Goal: Communication & Community: Connect with others

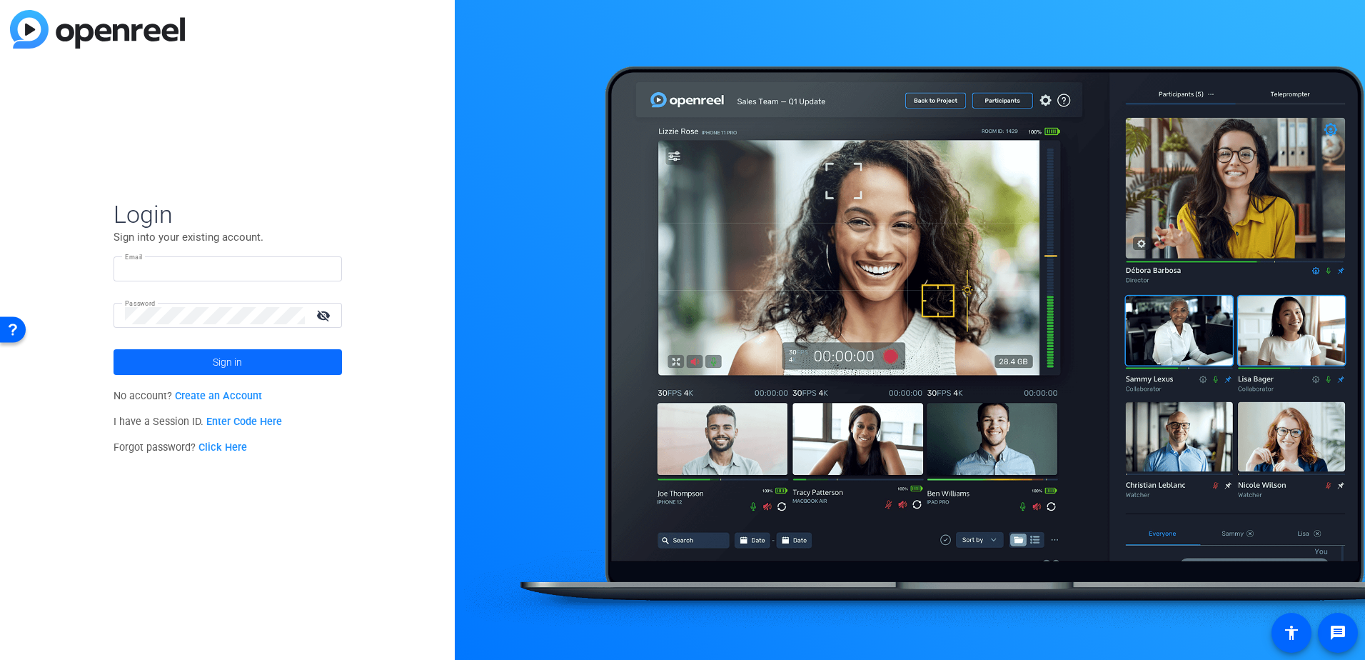
type input "smisencik@berkleyenvironmental.com"
click at [312, 345] on span at bounding box center [228, 362] width 228 height 34
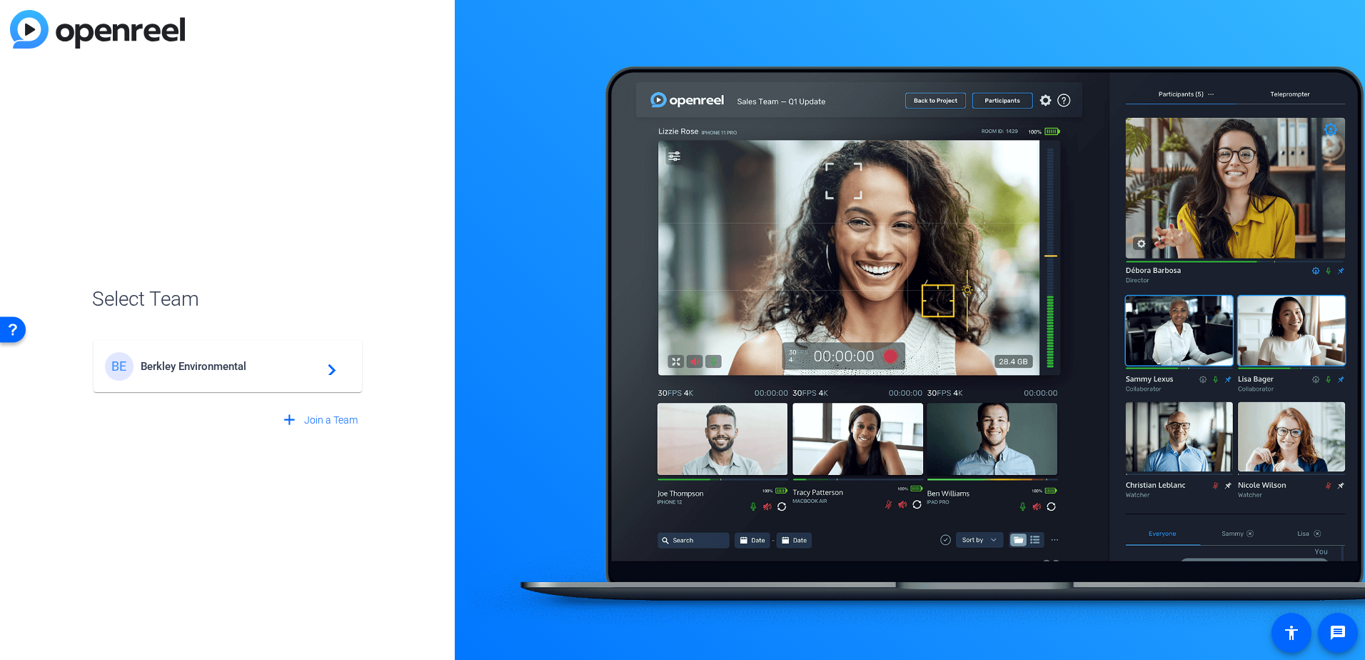
click at [273, 357] on div "BE Berkley Environmental navigate_next" at bounding box center [228, 366] width 246 height 29
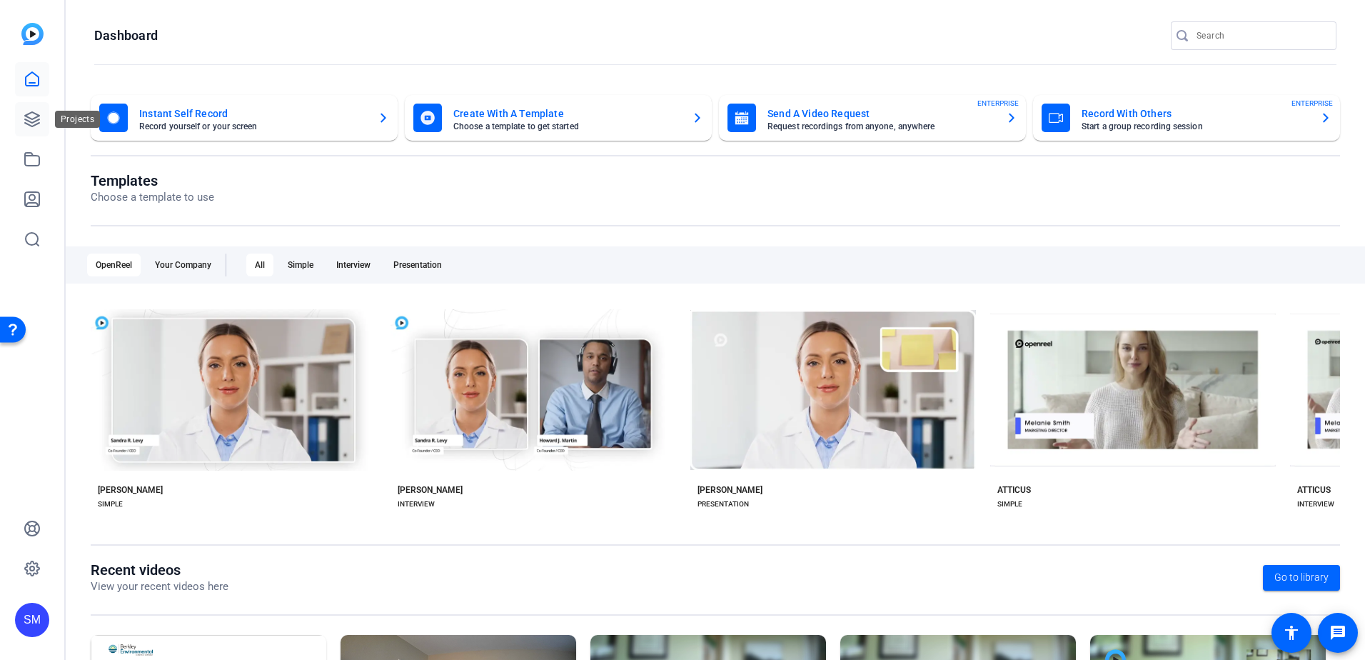
click at [25, 114] on icon at bounding box center [32, 119] width 17 height 17
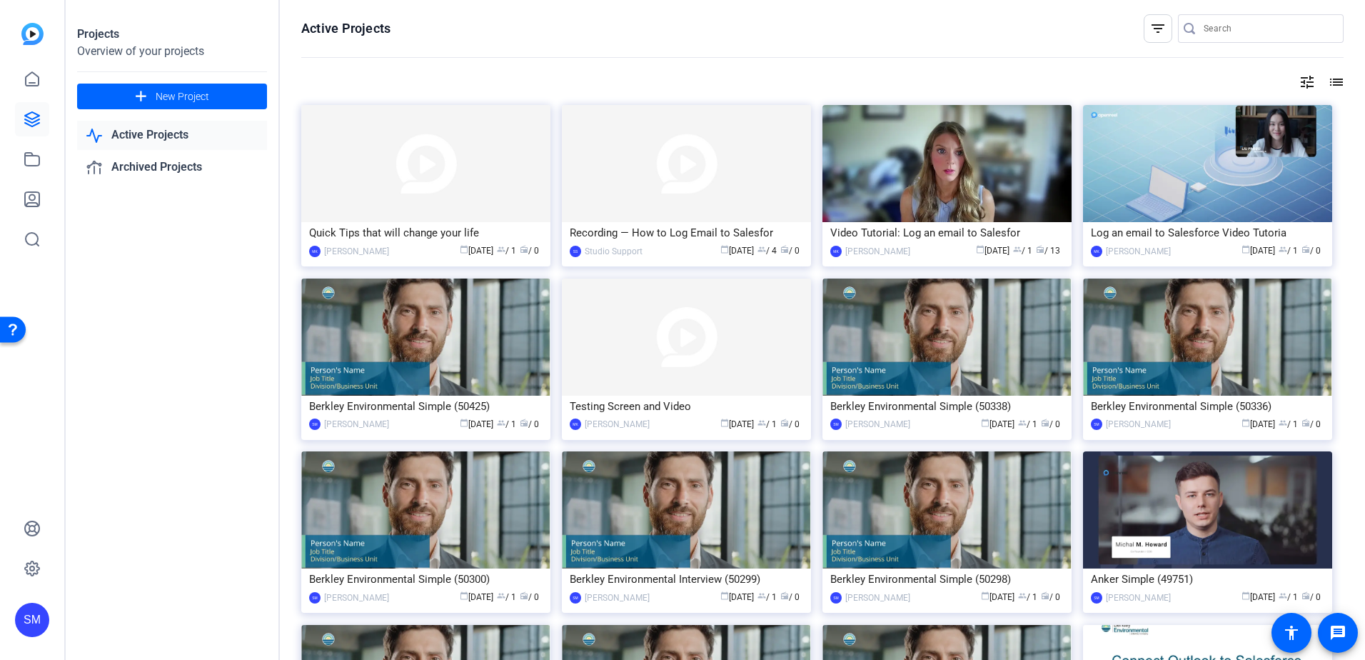
click at [148, 138] on link "Active Projects" at bounding box center [172, 135] width 190 height 29
click at [630, 188] on img at bounding box center [686, 163] width 249 height 117
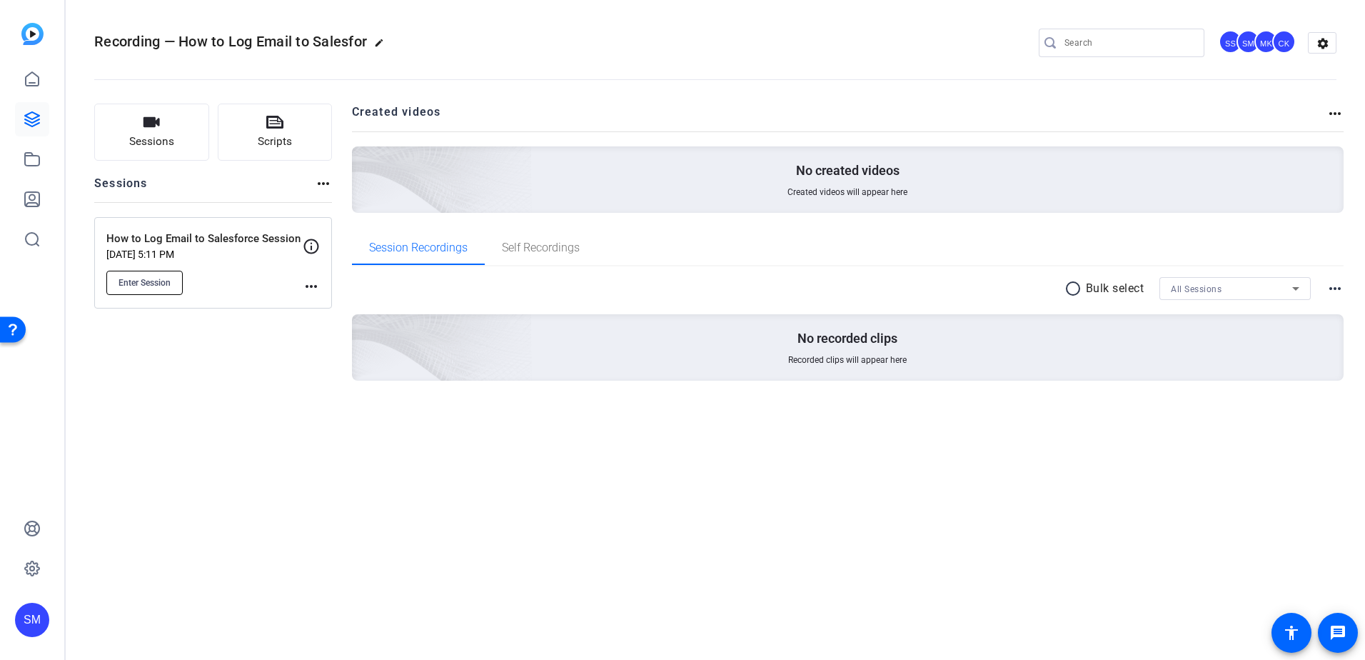
click at [155, 284] on span "Enter Session" at bounding box center [145, 282] width 52 height 11
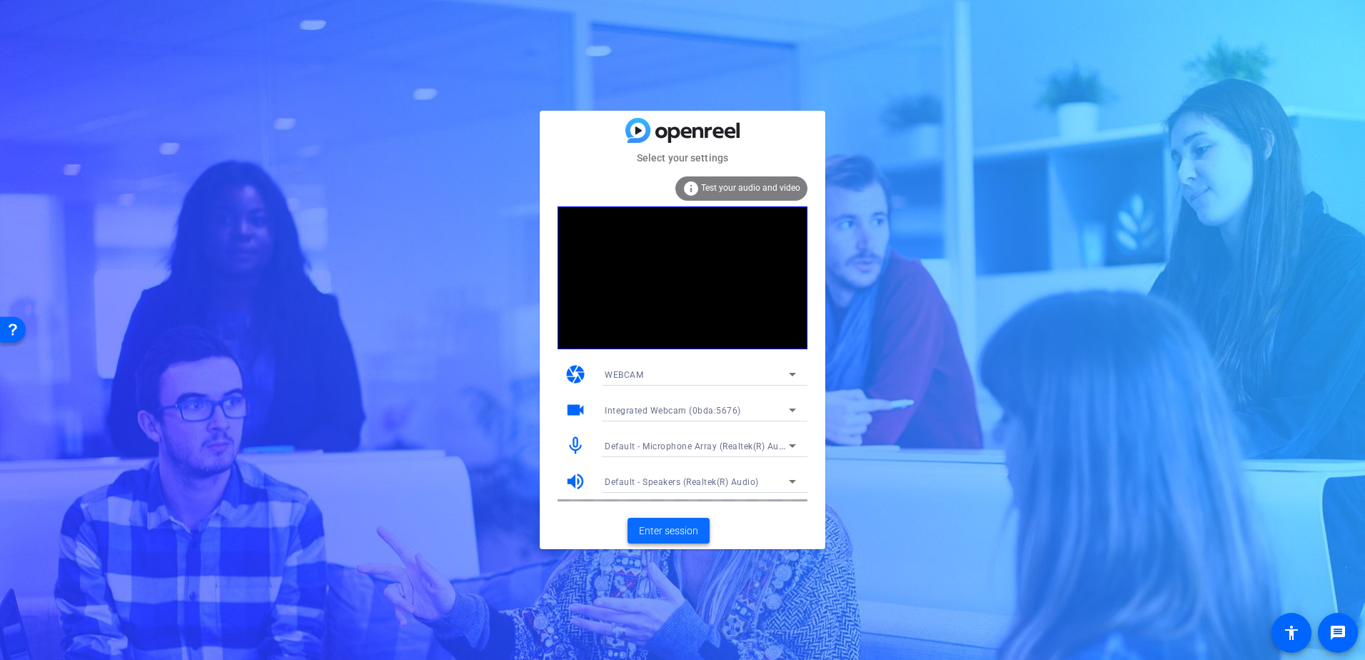
click at [665, 531] on span "Enter session" at bounding box center [668, 530] width 59 height 15
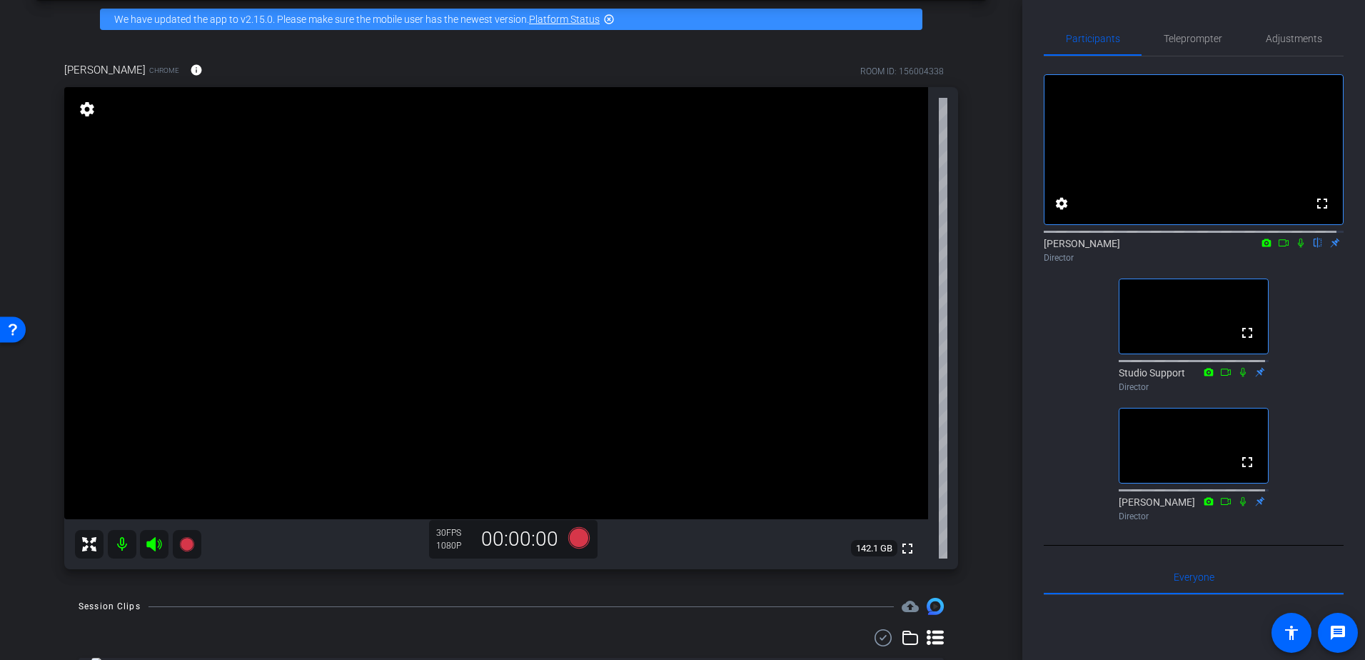
scroll to position [131, 0]
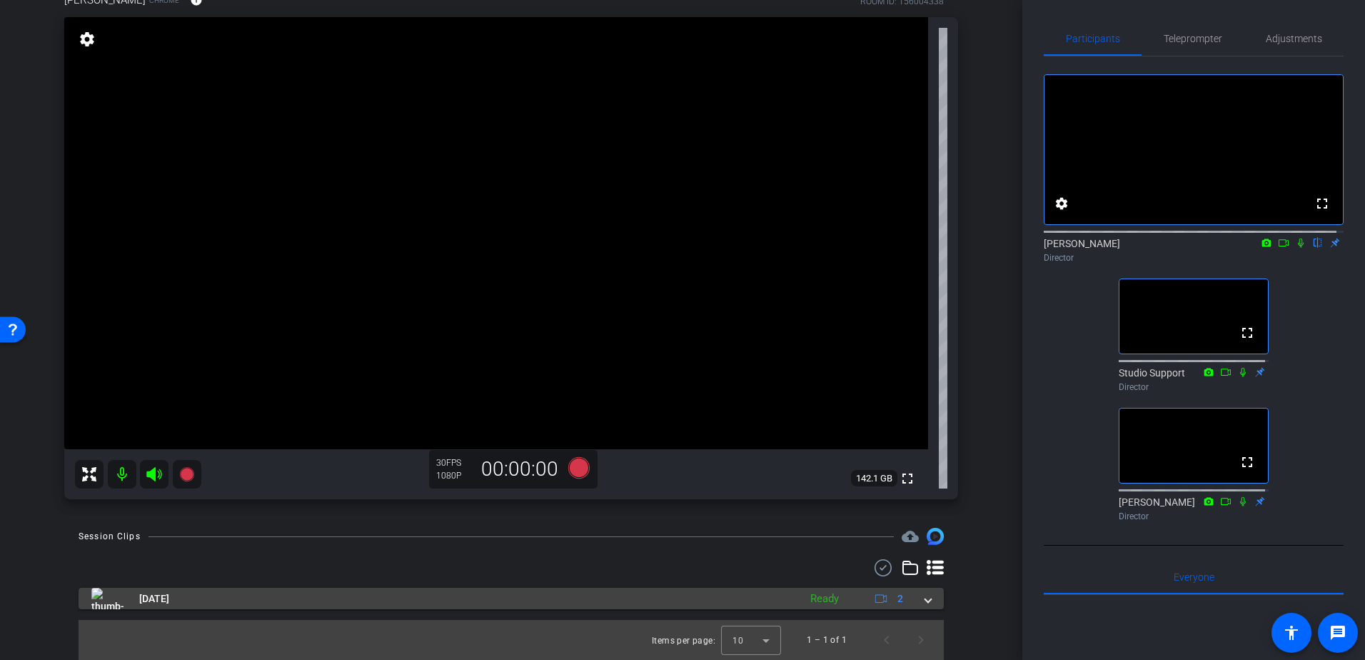
click at [114, 597] on img at bounding box center [107, 598] width 32 height 21
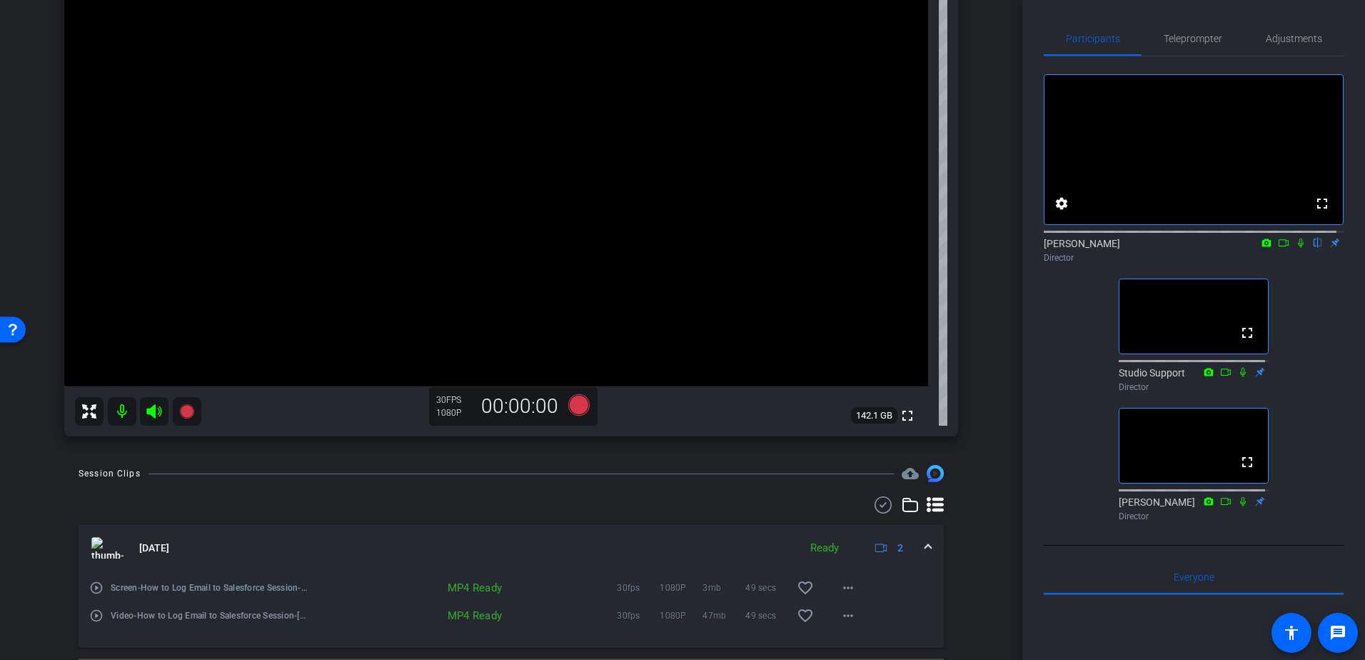
scroll to position [214, 0]
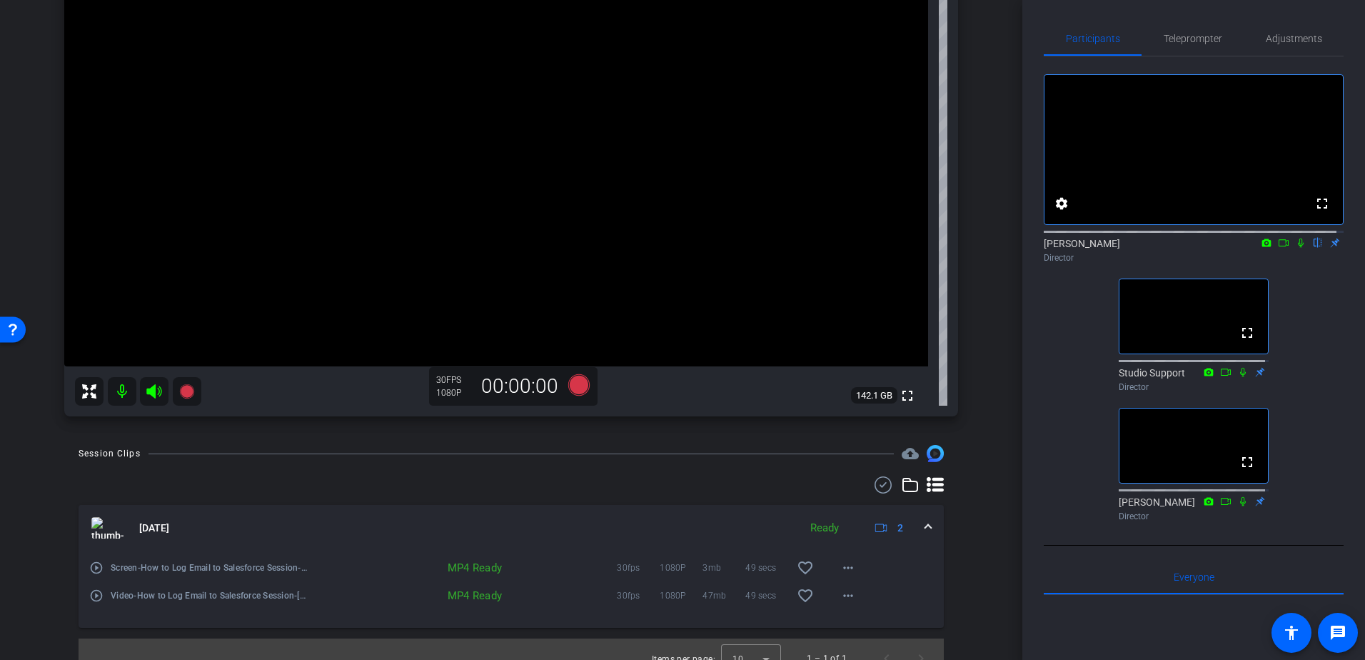
click at [306, 535] on mat-panel-title "[DATE]" at bounding box center [441, 527] width 700 height 21
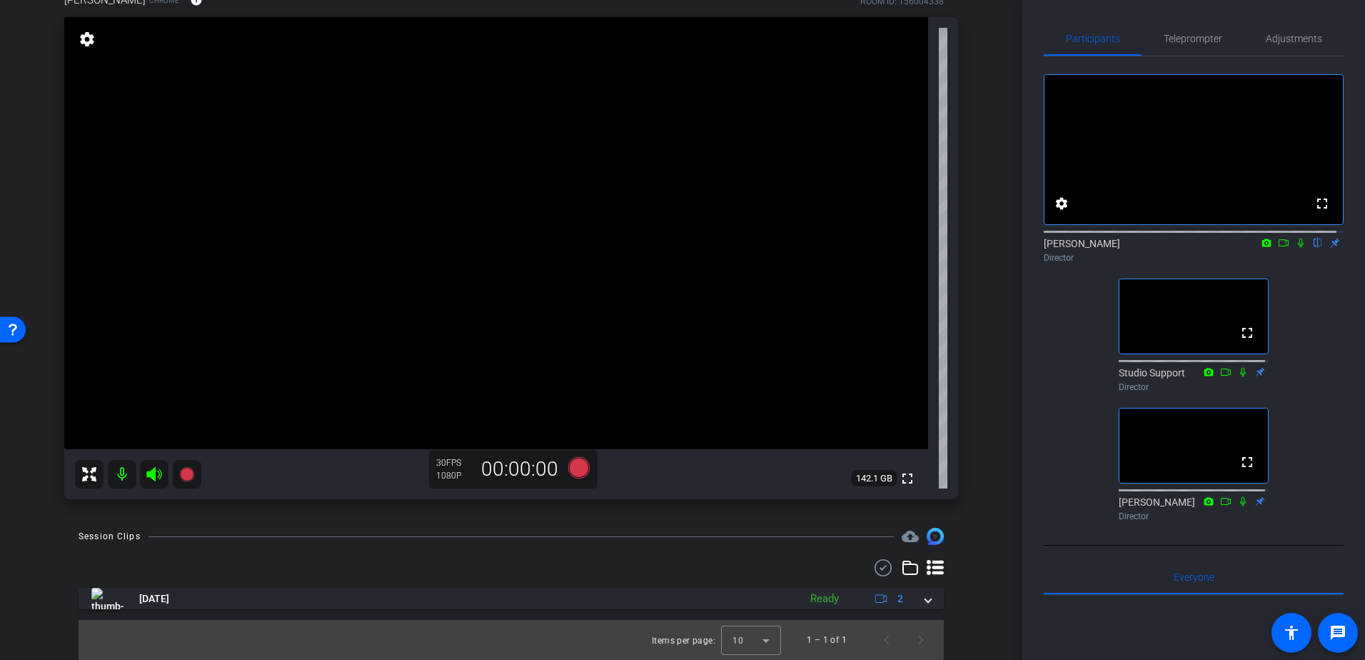
scroll to position [131, 0]
click at [311, 543] on div "Session Clips cloud_upload" at bounding box center [511, 536] width 865 height 17
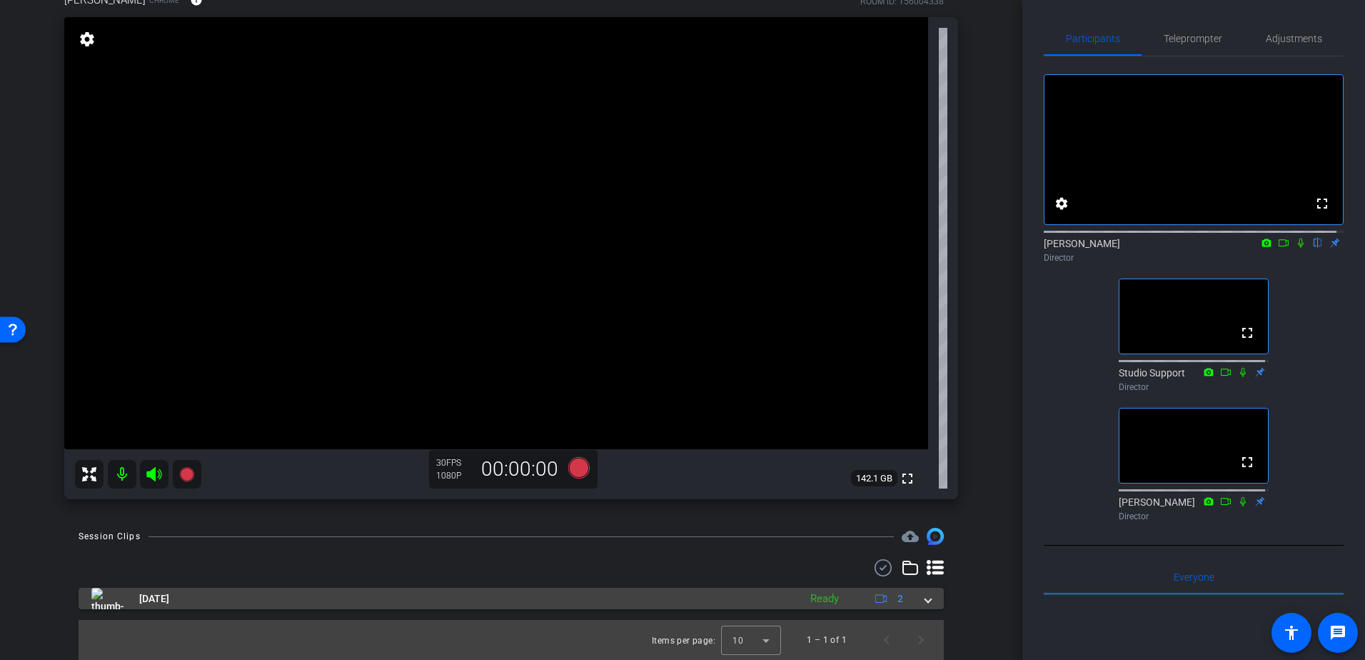
click at [259, 596] on mat-panel-title "[DATE]" at bounding box center [441, 598] width 700 height 21
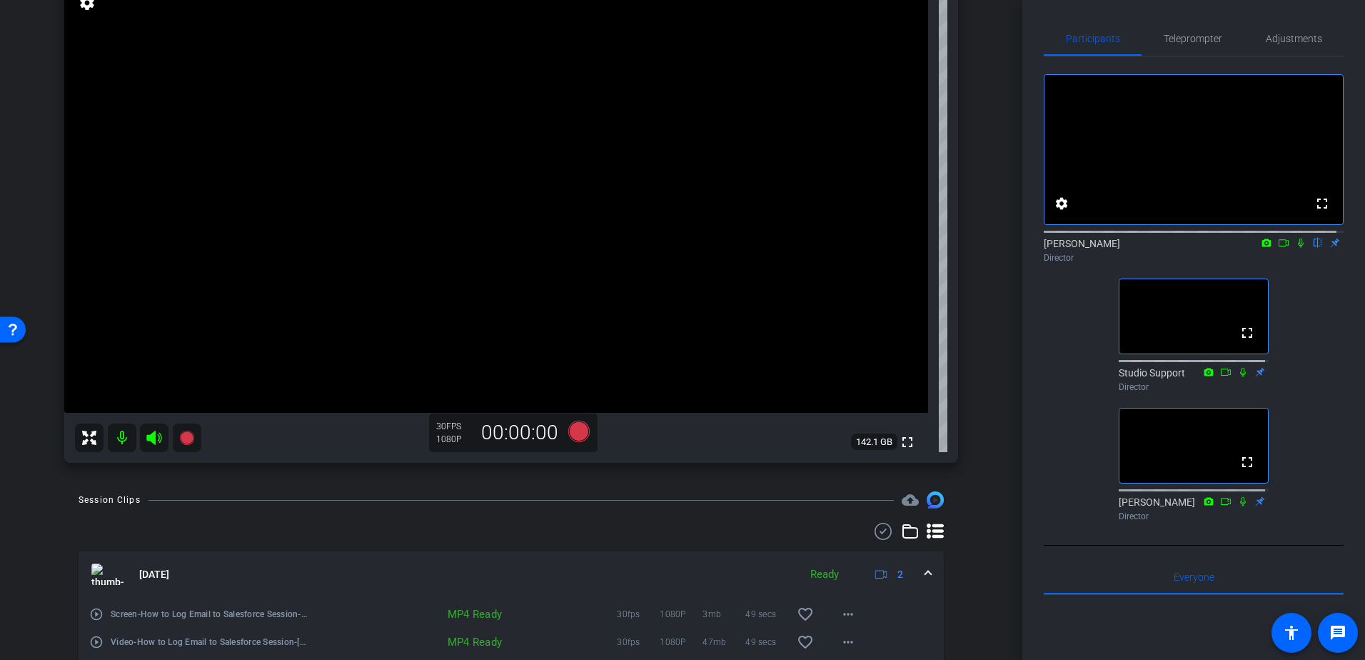
scroll to position [203, 0]
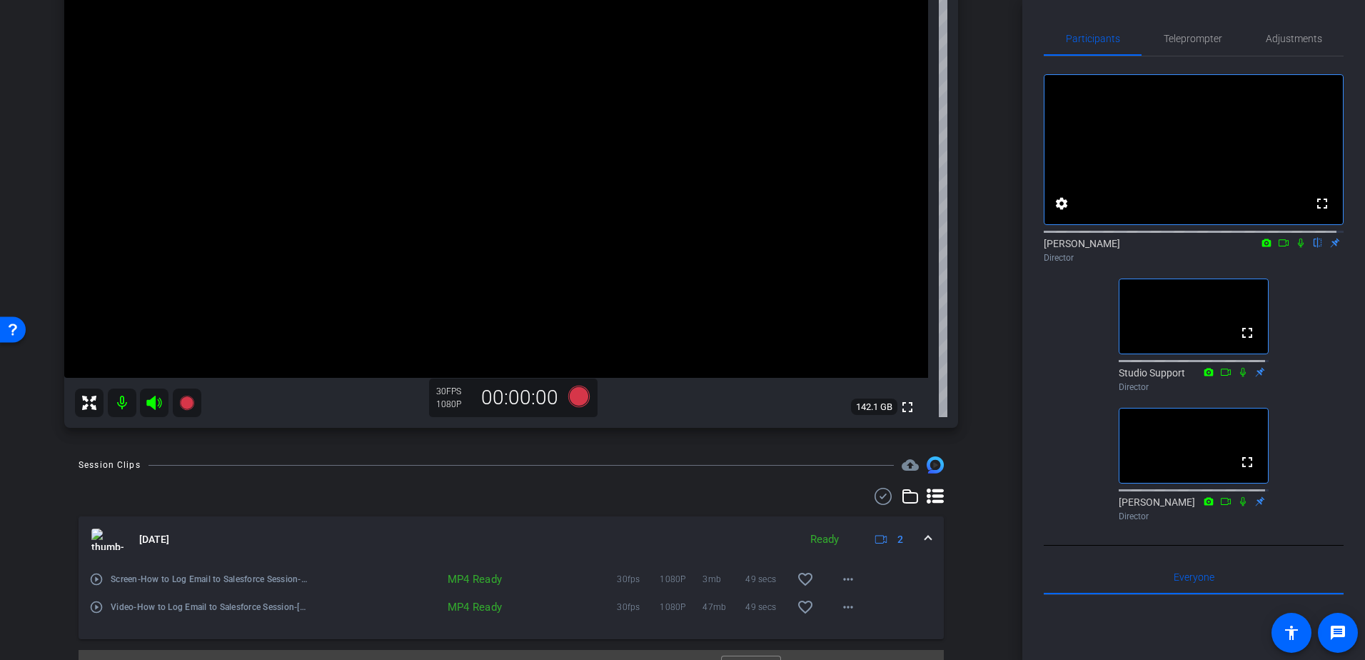
click at [95, 583] on mat-icon "play_circle_outline" at bounding box center [96, 579] width 14 height 14
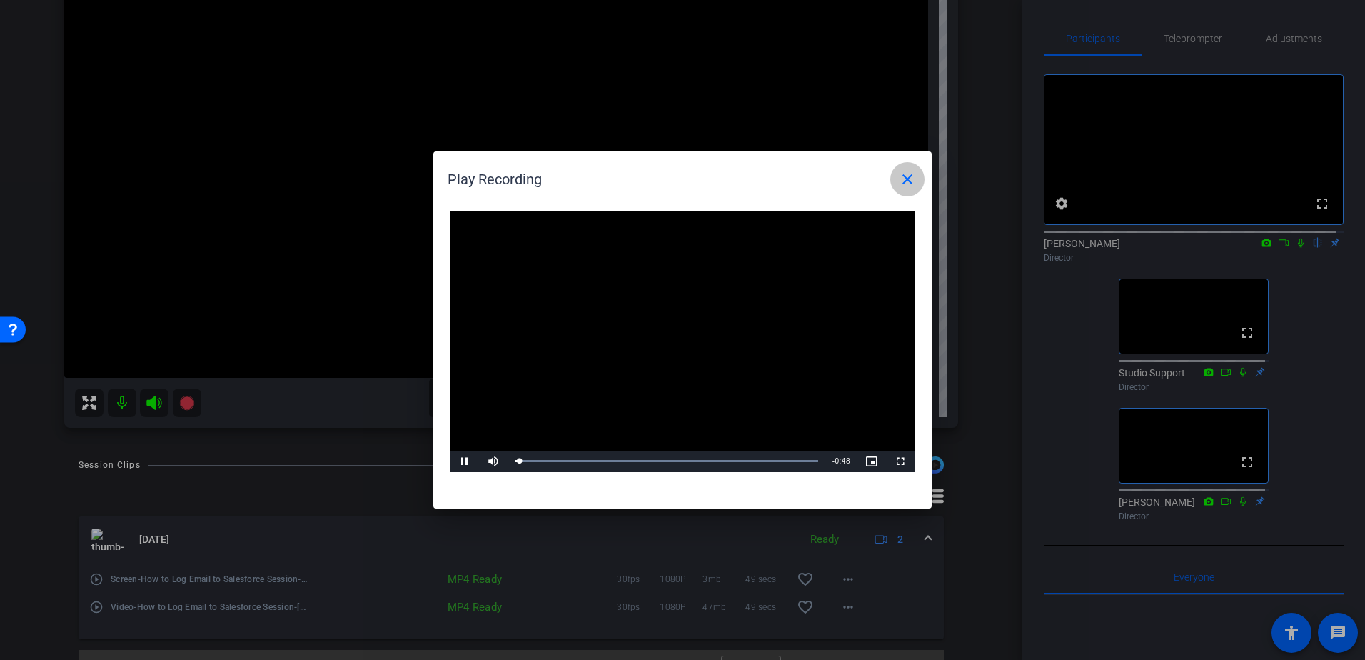
click at [906, 169] on span at bounding box center [907, 179] width 34 height 34
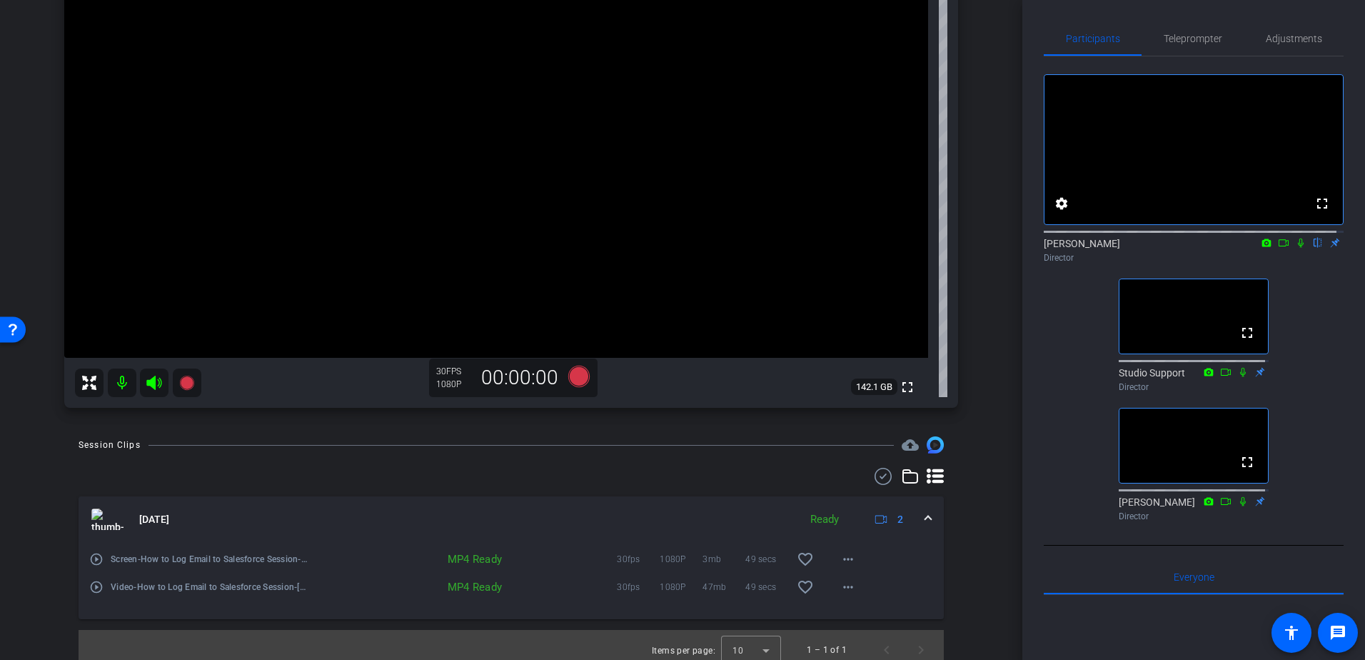
scroll to position [233, 0]
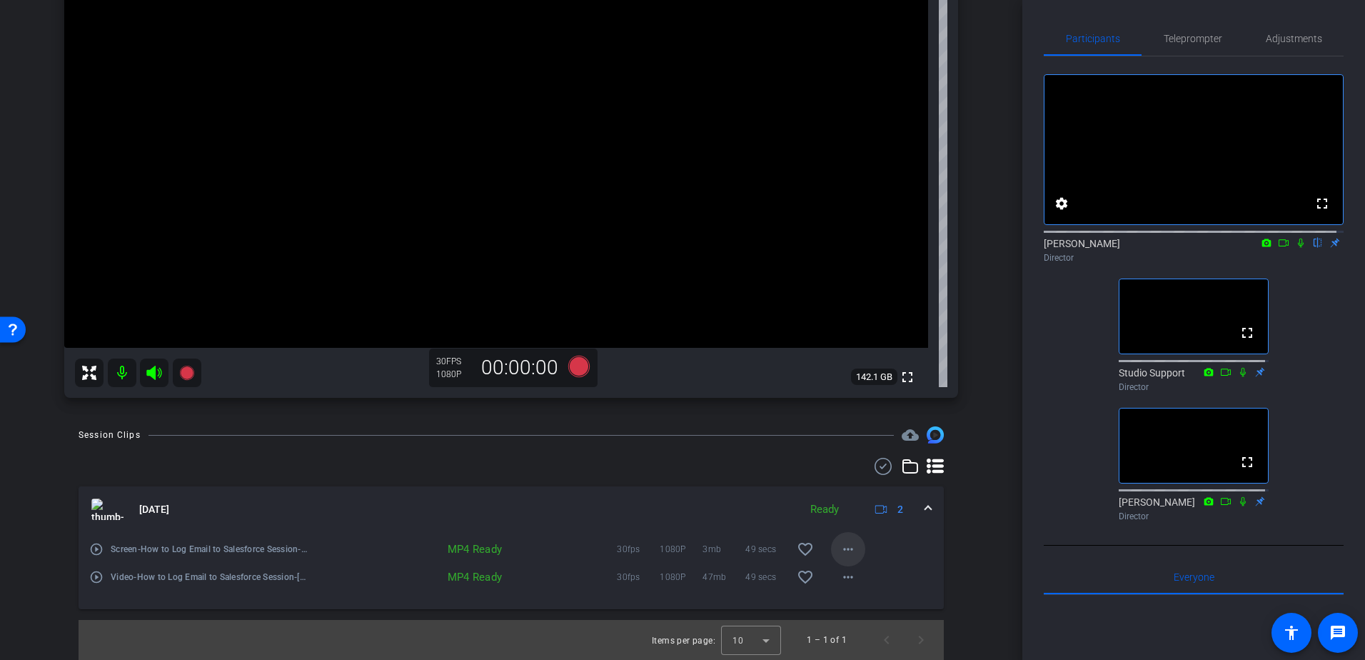
click at [832, 549] on span at bounding box center [848, 549] width 34 height 34
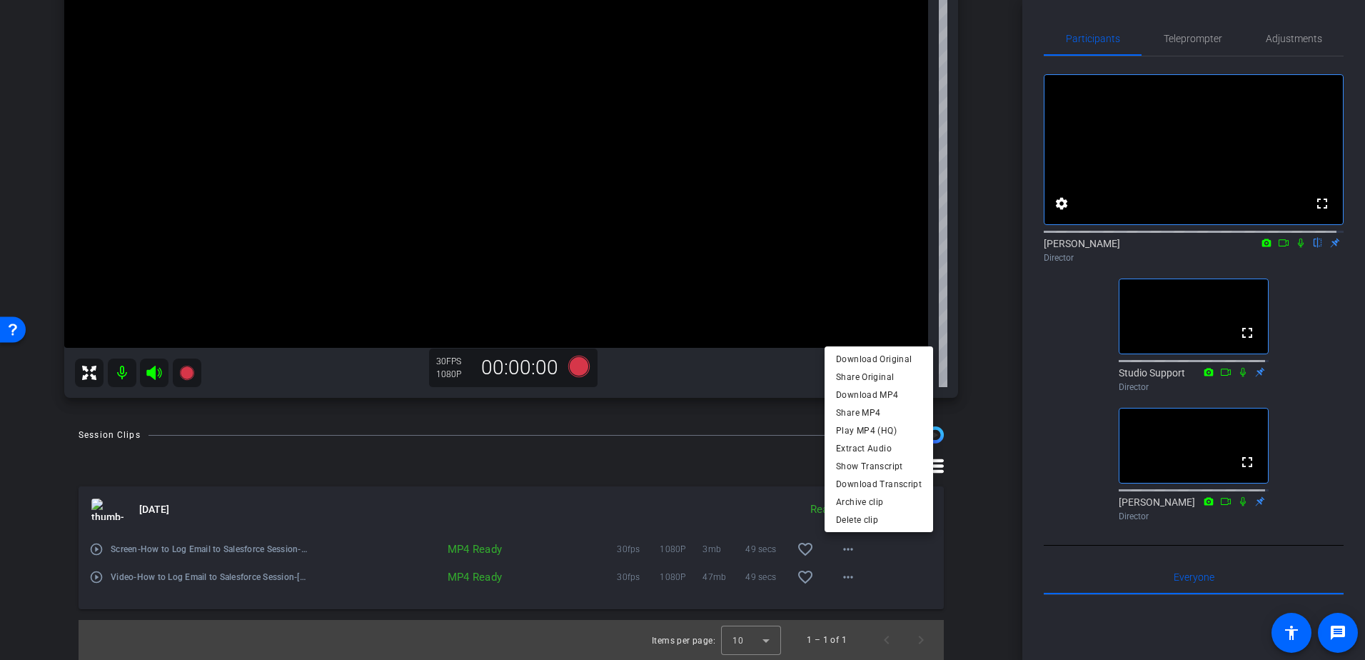
click at [978, 595] on div at bounding box center [682, 330] width 1365 height 660
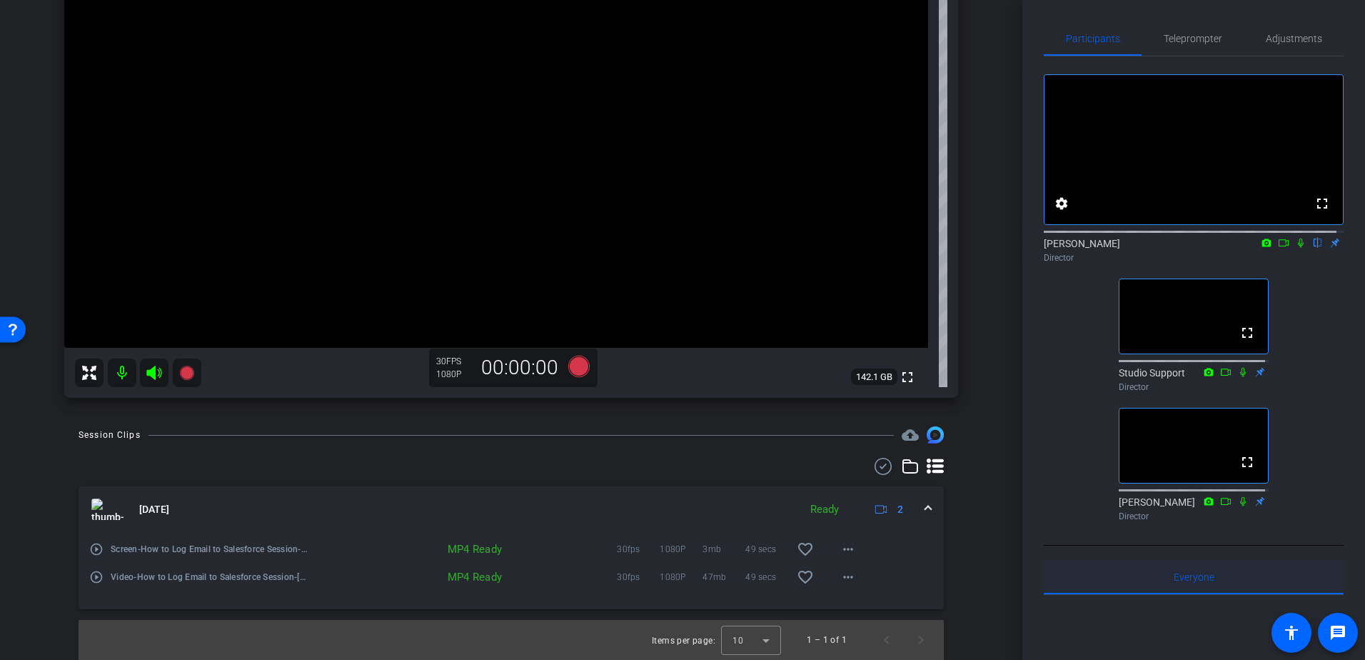
click at [1140, 594] on div "Everyone 0" at bounding box center [1194, 577] width 300 height 34
click at [1099, 594] on div "Everyone 0" at bounding box center [1194, 577] width 300 height 34
click at [1100, 594] on div "Everyone 0" at bounding box center [1194, 577] width 300 height 34
click at [1099, 594] on div "Everyone 0" at bounding box center [1194, 577] width 300 height 34
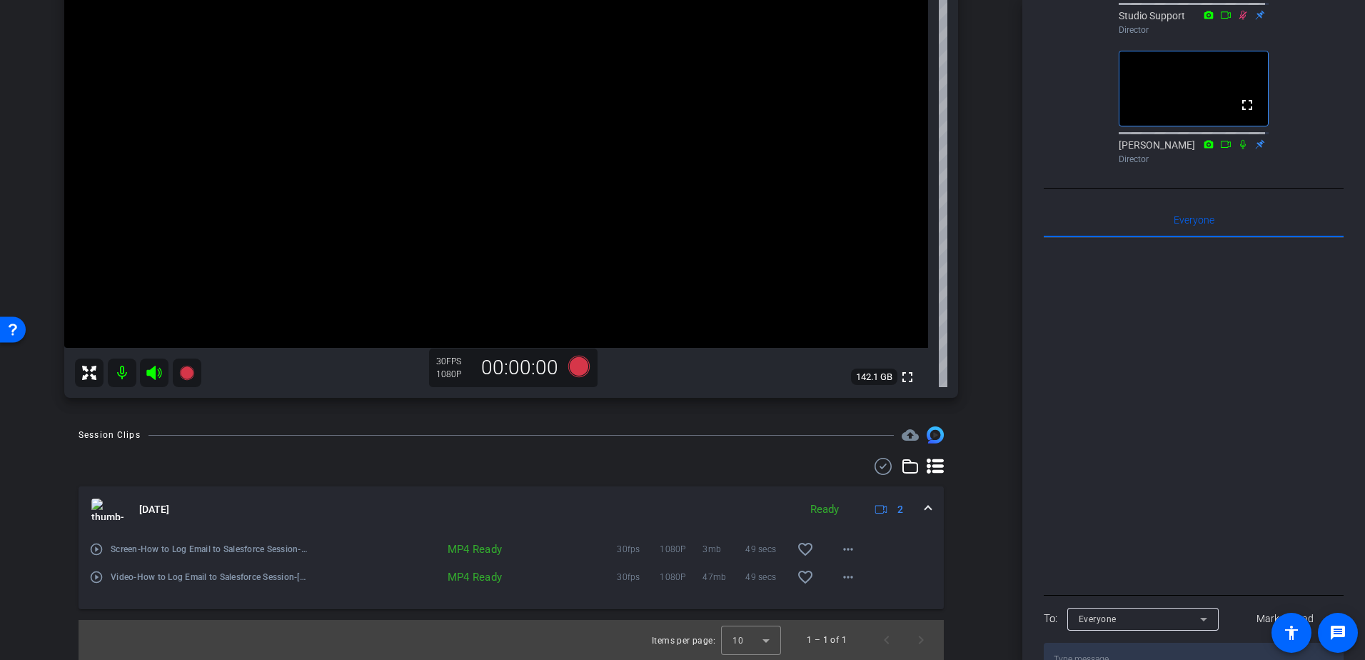
scroll to position [423, 0]
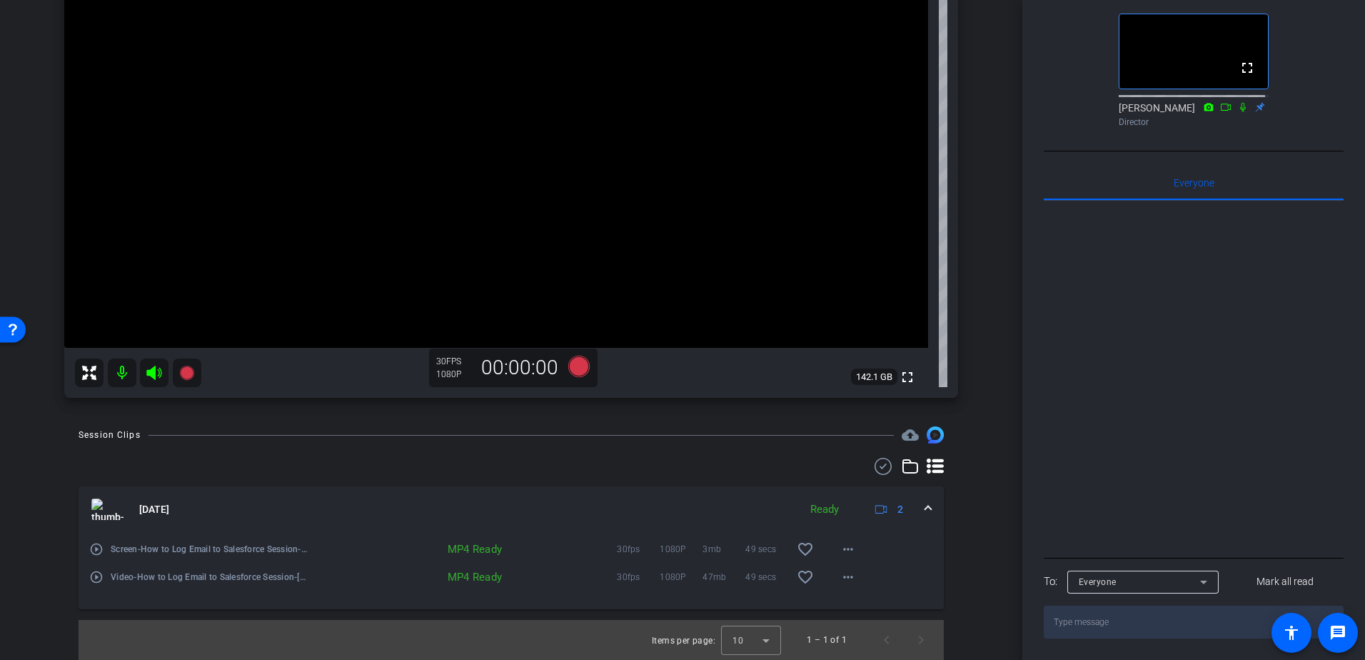
click at [1096, 581] on span "Everyone" at bounding box center [1098, 582] width 38 height 10
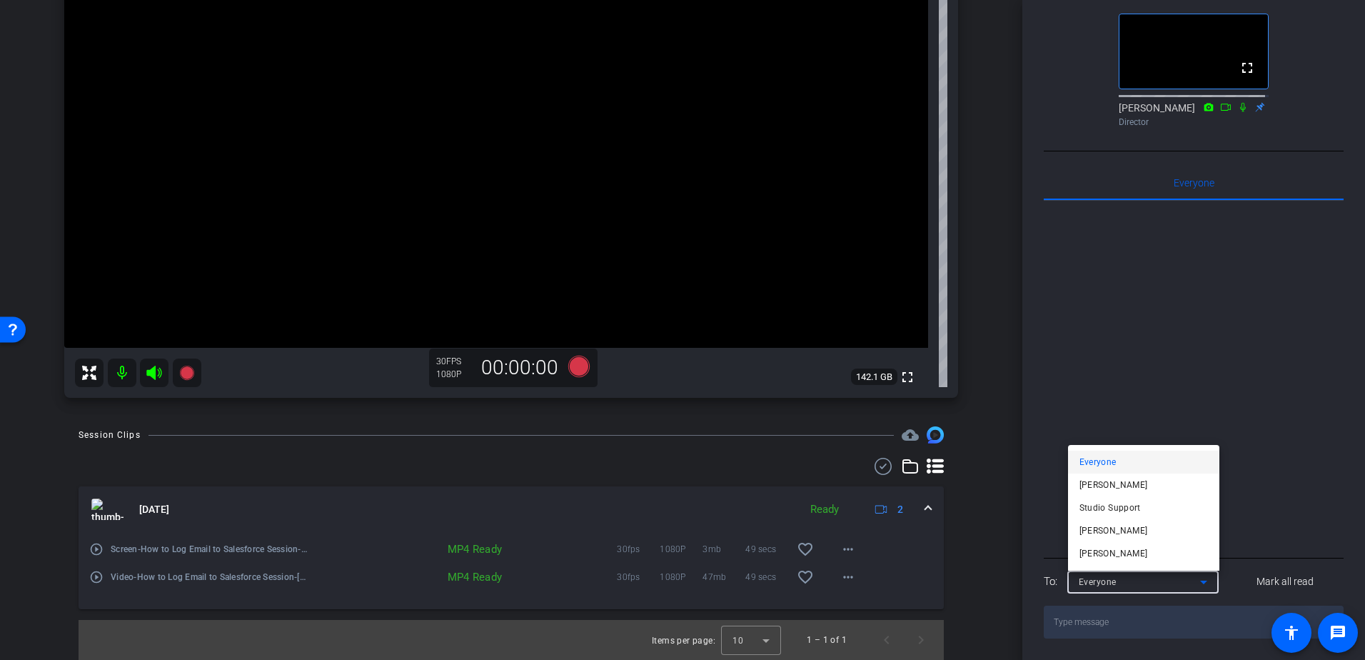
click at [1096, 581] on div at bounding box center [682, 330] width 1365 height 660
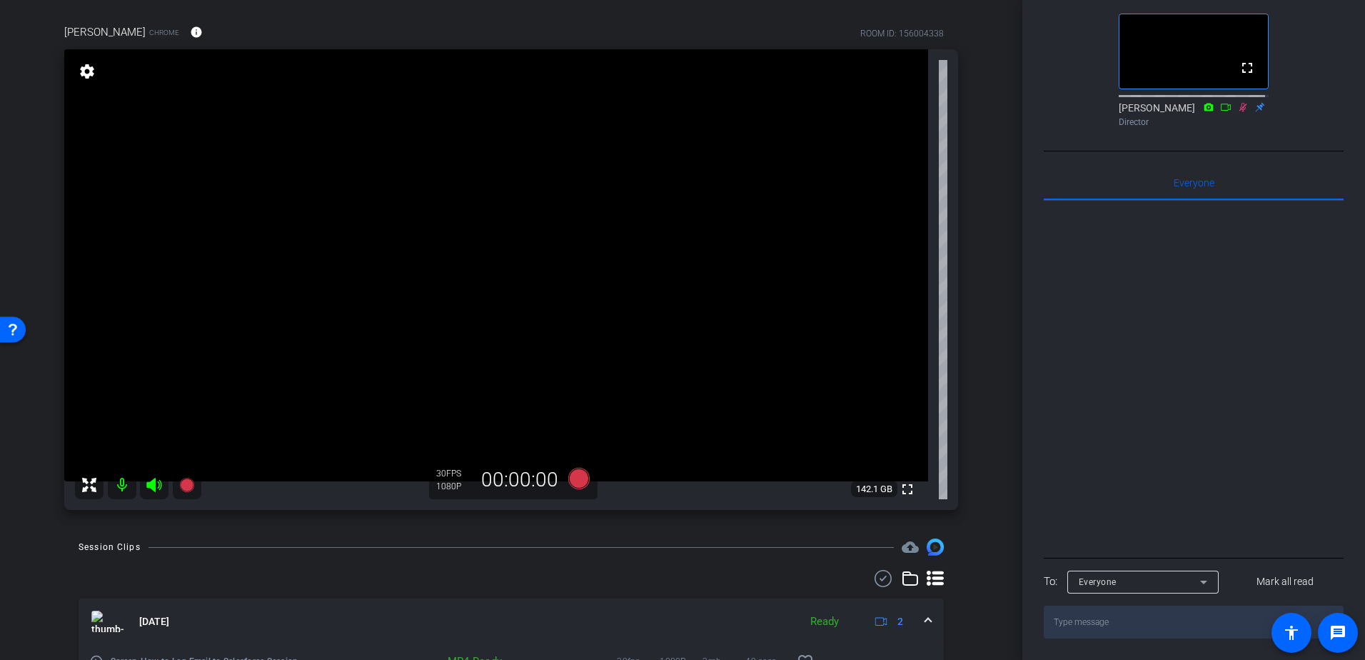
scroll to position [0, 0]
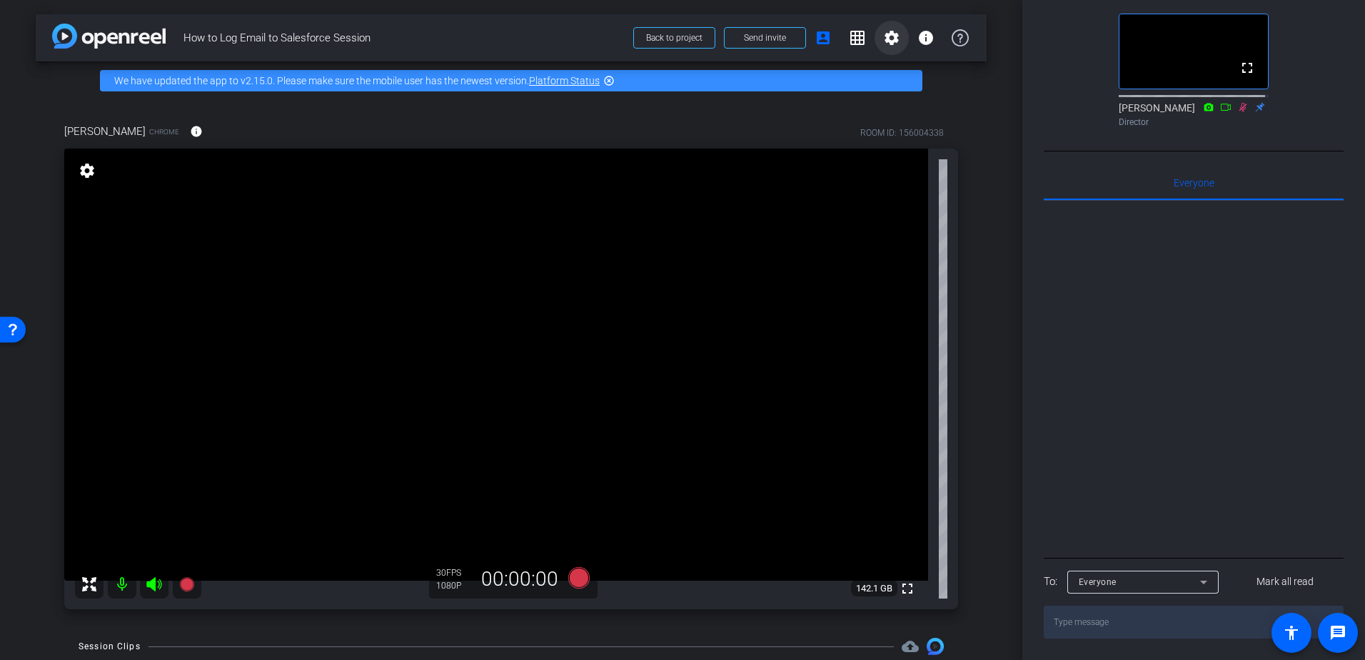
click at [883, 36] on mat-icon "settings" at bounding box center [891, 37] width 17 height 17
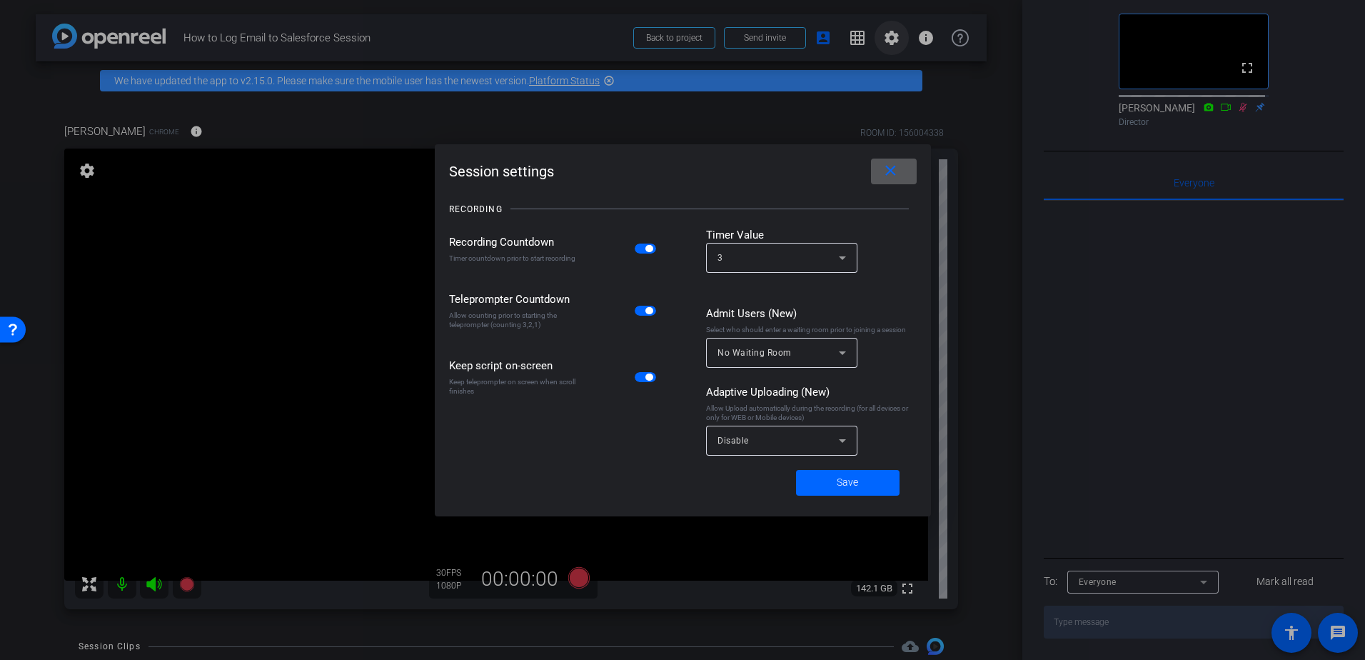
click at [883, 36] on div at bounding box center [682, 330] width 1365 height 660
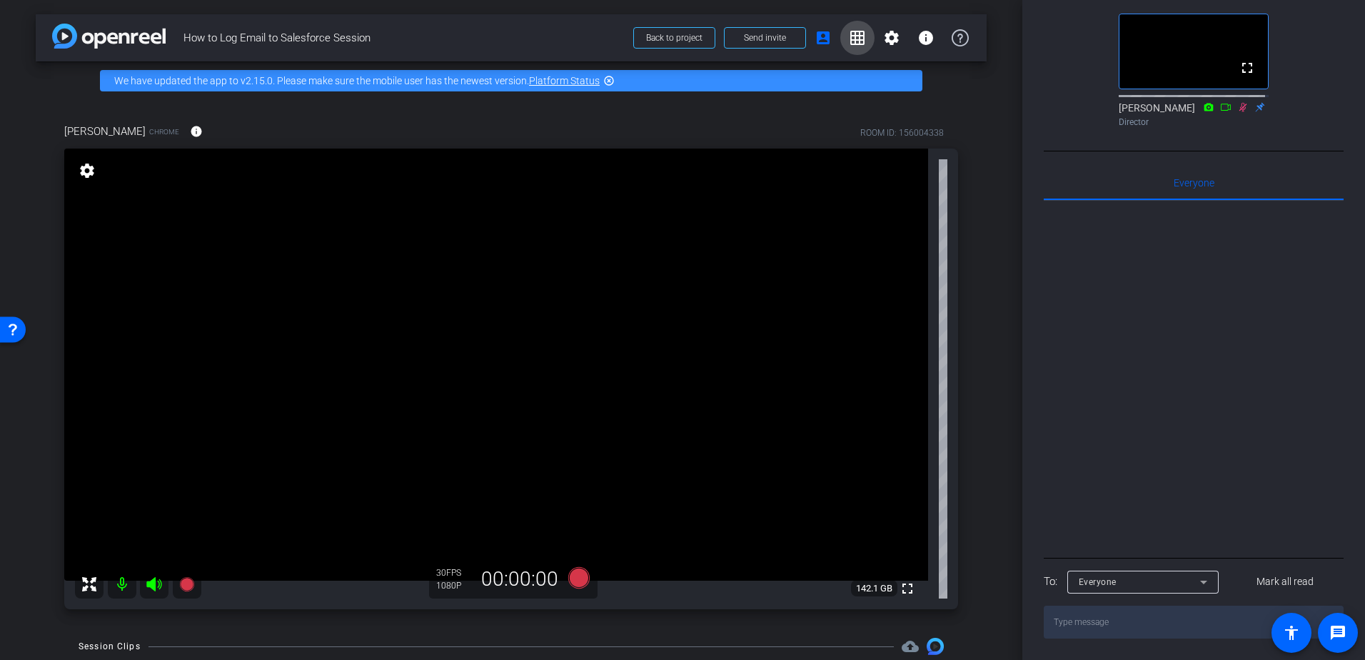
click at [840, 43] on span at bounding box center [857, 38] width 34 height 34
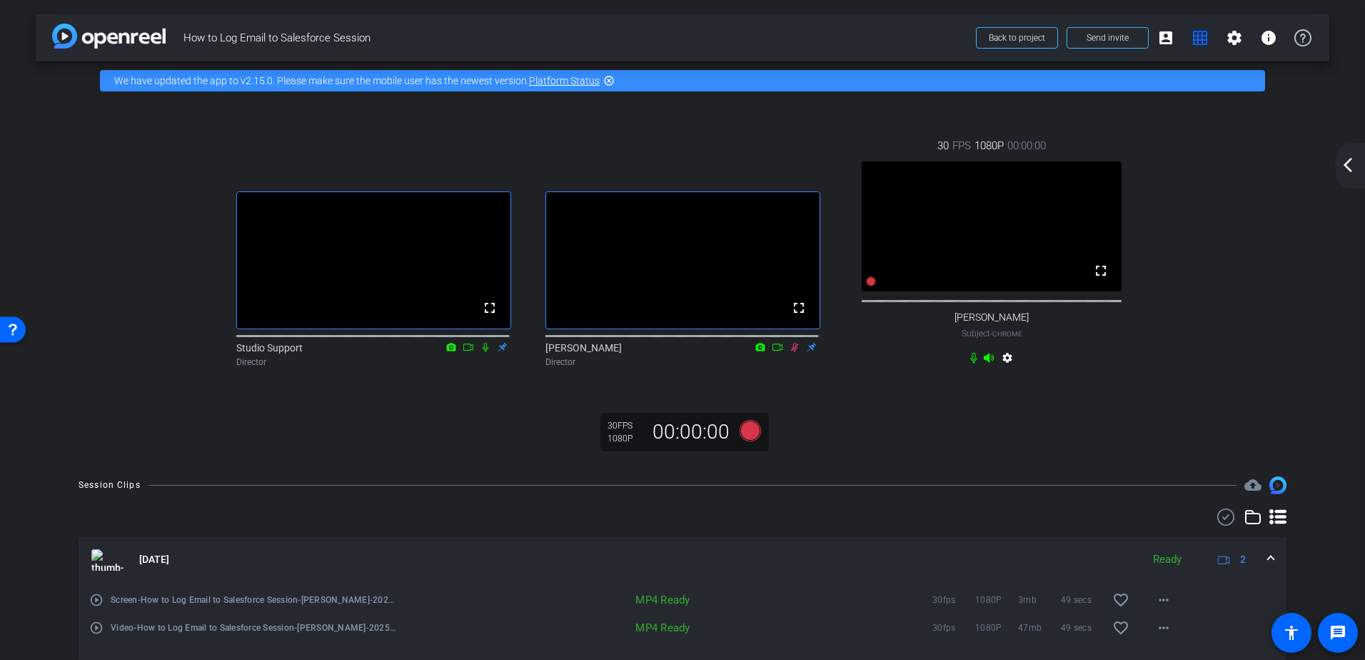
click at [98, 253] on div ". fullscreen Studio Support Director . fullscreen [PERSON_NAME] Director 30 FPS…" at bounding box center [682, 253] width 1236 height 278
click at [927, 250] on video at bounding box center [992, 226] width 261 height 130
click at [977, 246] on video at bounding box center [992, 226] width 261 height 130
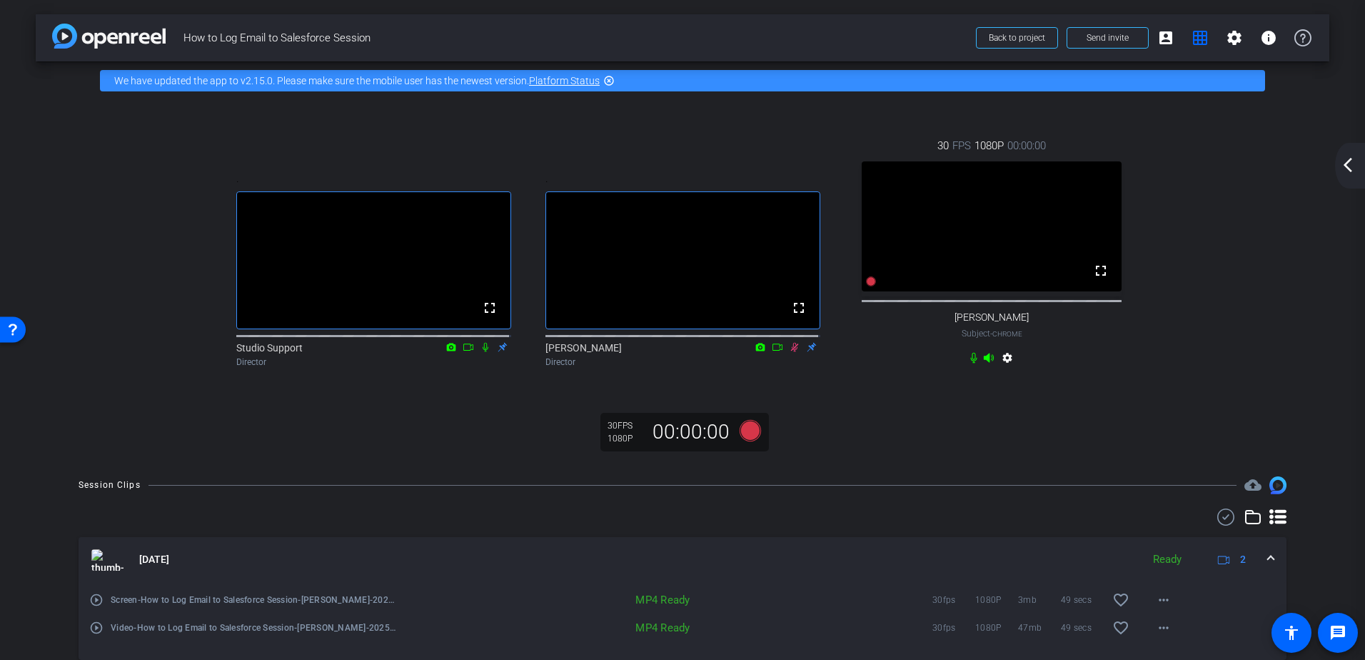
click at [1247, 317] on div ". fullscreen Studio Support Director . fullscreen [PERSON_NAME] Director 30 FPS…" at bounding box center [682, 253] width 1236 height 278
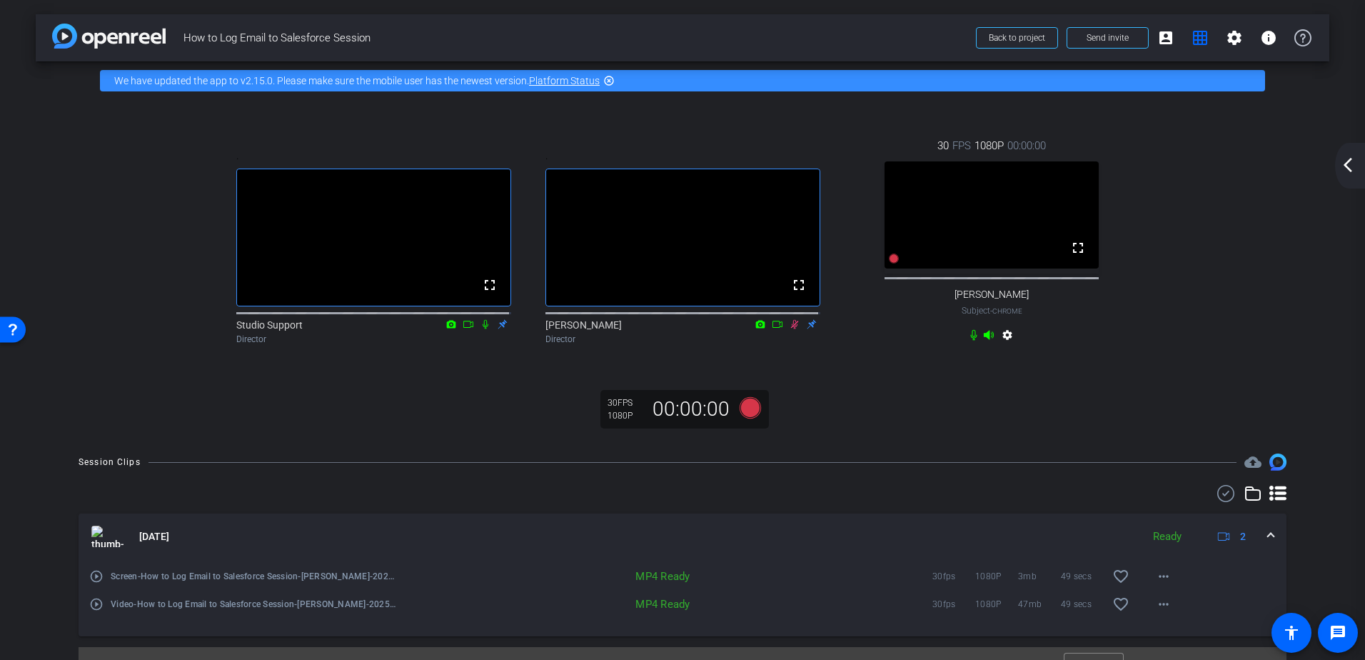
click at [1352, 162] on mat-icon "arrow_back_ios_new" at bounding box center [1347, 164] width 17 height 17
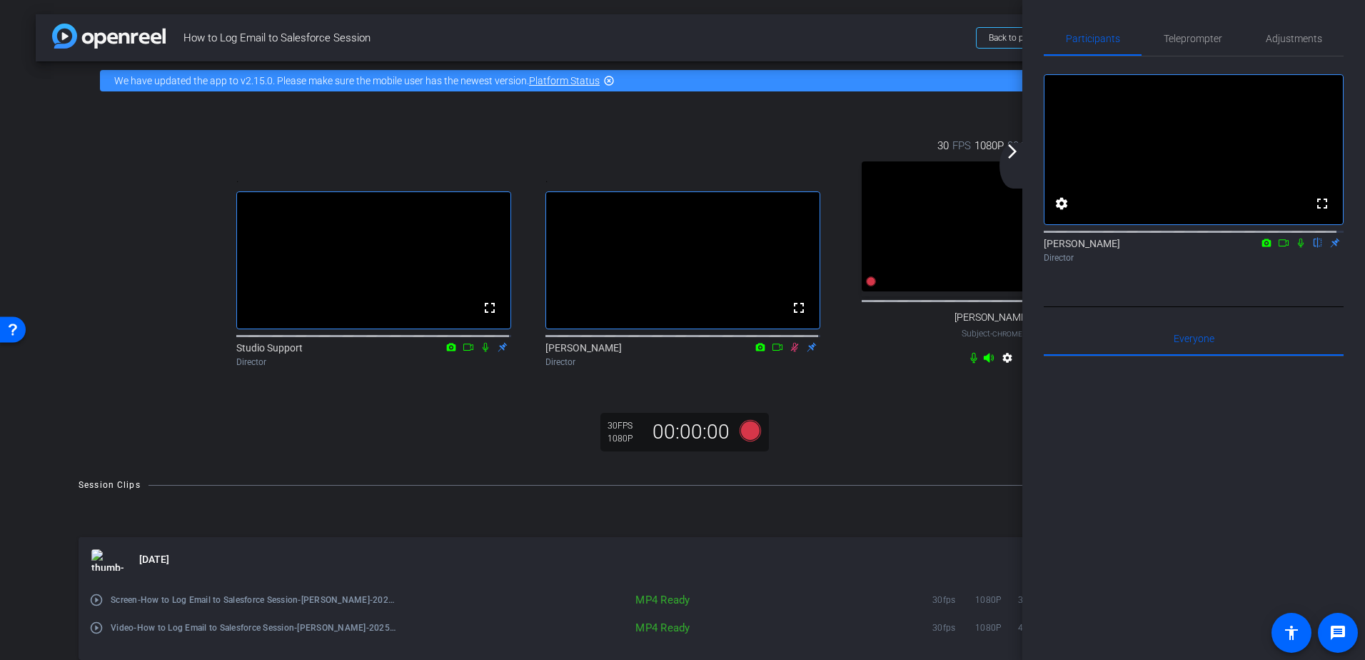
click at [1004, 158] on mat-icon "arrow_forward_ios" at bounding box center [1012, 151] width 17 height 17
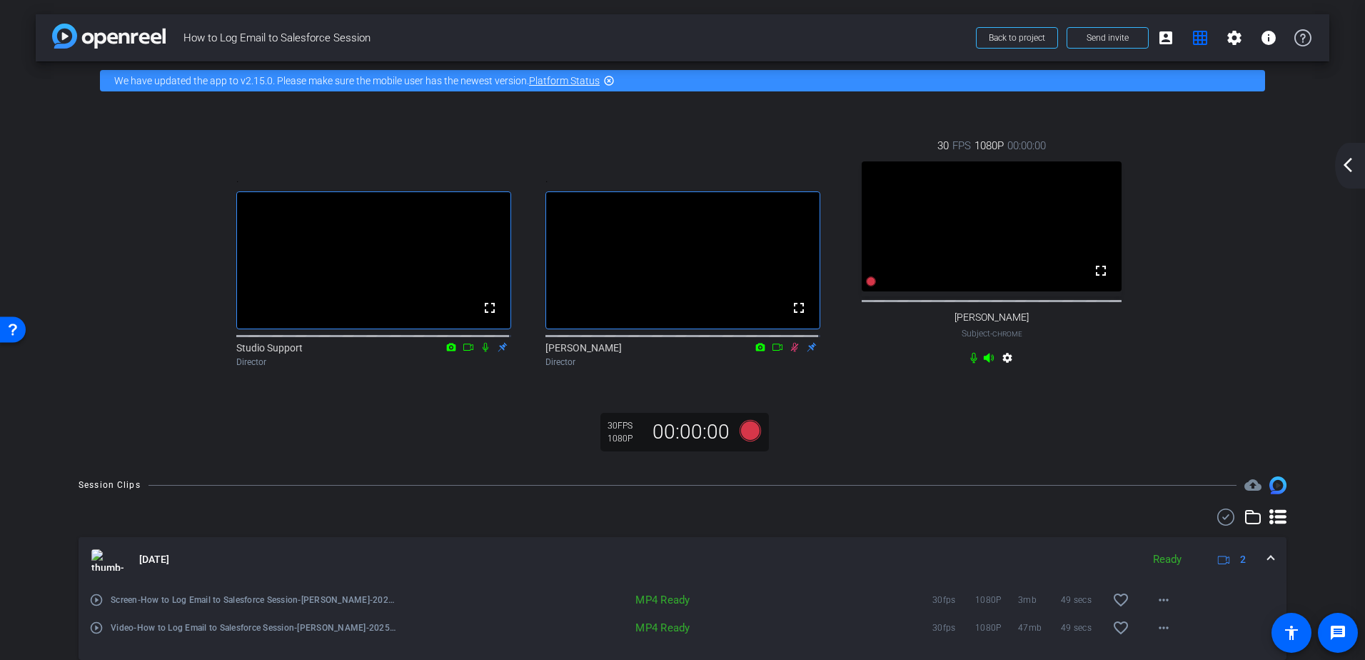
click at [1076, 216] on video at bounding box center [992, 226] width 261 height 130
click at [1184, 30] on span at bounding box center [1200, 38] width 34 height 34
click at [1192, 38] on mat-icon "grid_on" at bounding box center [1200, 37] width 17 height 17
click at [1158, 36] on mat-icon "account_box" at bounding box center [1165, 37] width 17 height 17
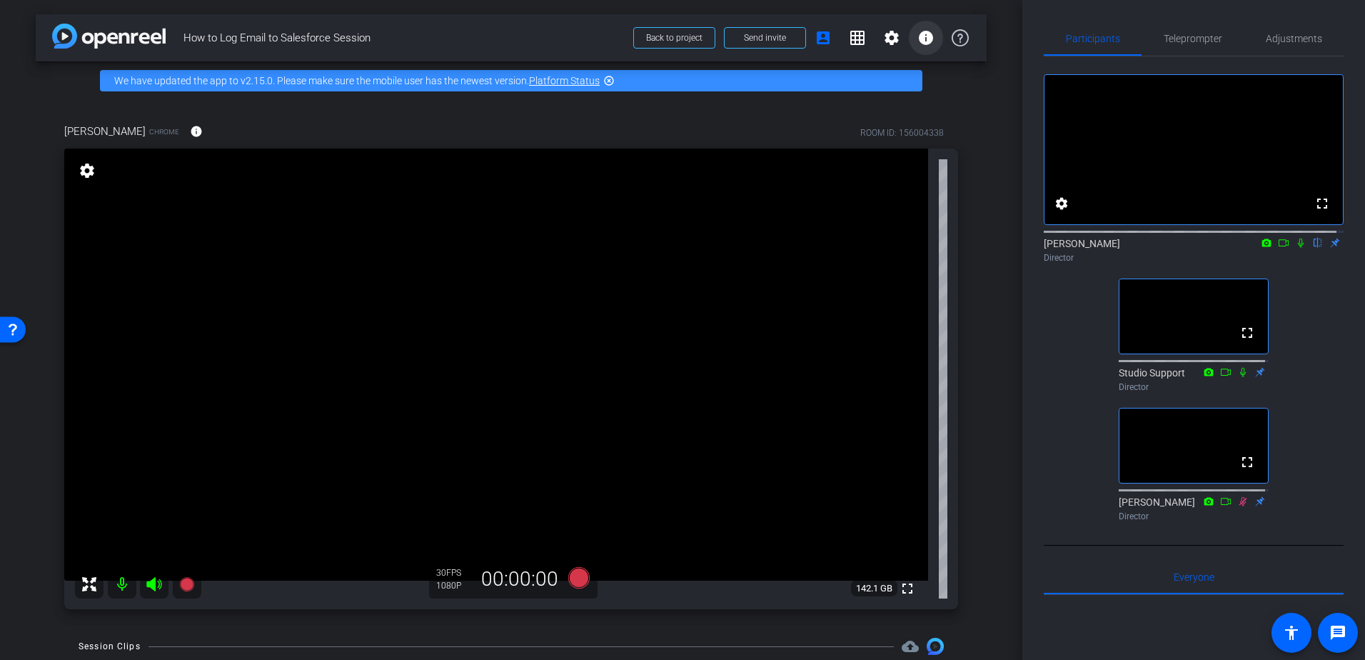
click at [927, 33] on mat-icon "info" at bounding box center [925, 37] width 17 height 17
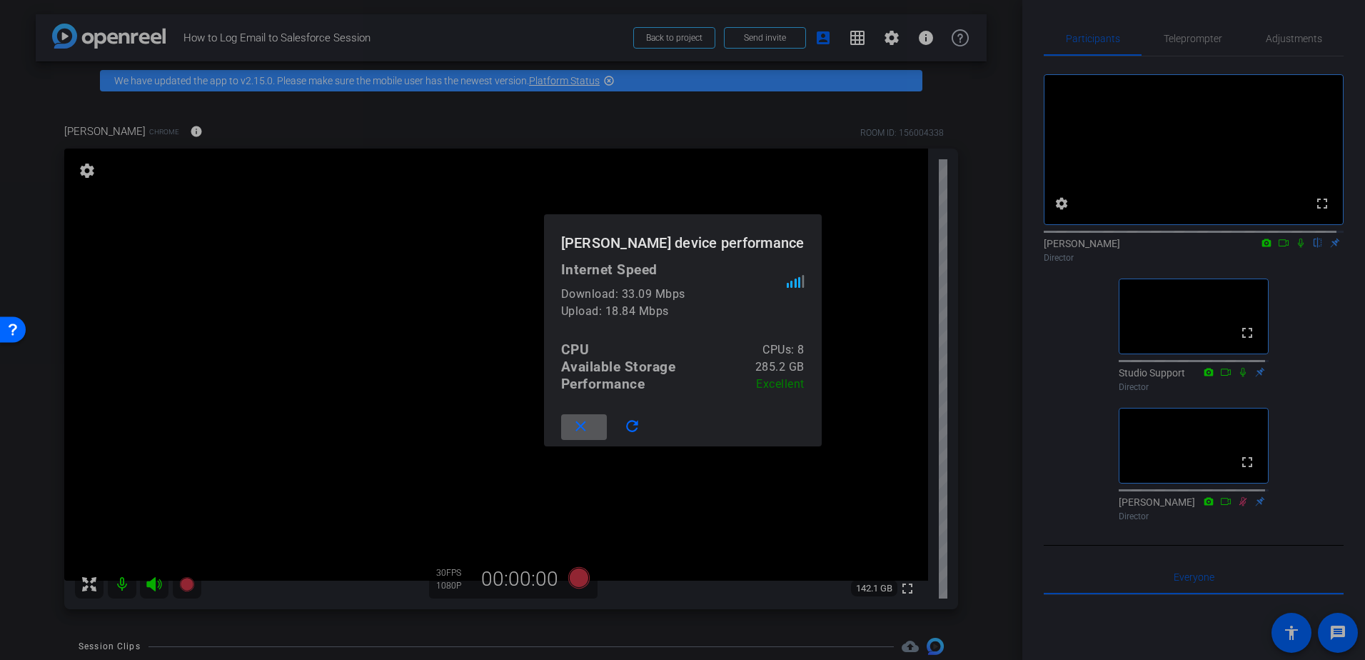
drag, startPoint x: 862, startPoint y: 40, endPoint x: 853, endPoint y: 41, distance: 8.6
click at [859, 40] on div at bounding box center [682, 330] width 1365 height 660
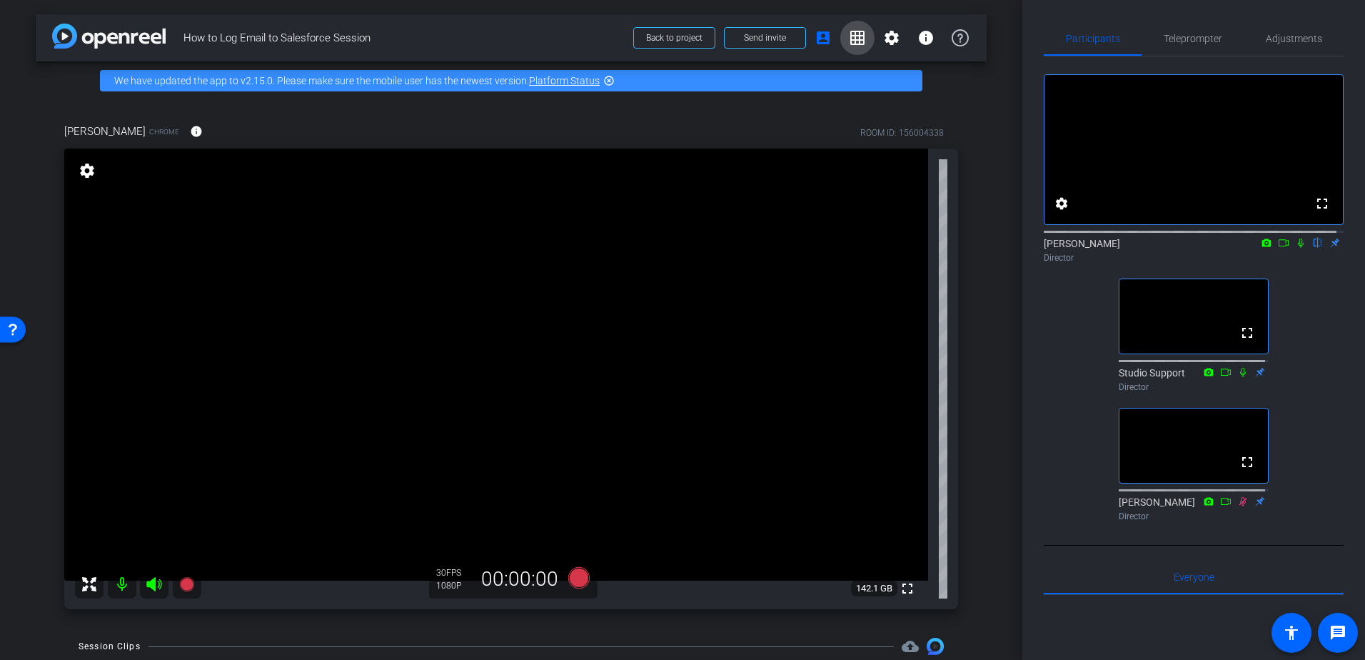
click at [850, 41] on mat-icon "grid_on" at bounding box center [857, 37] width 17 height 17
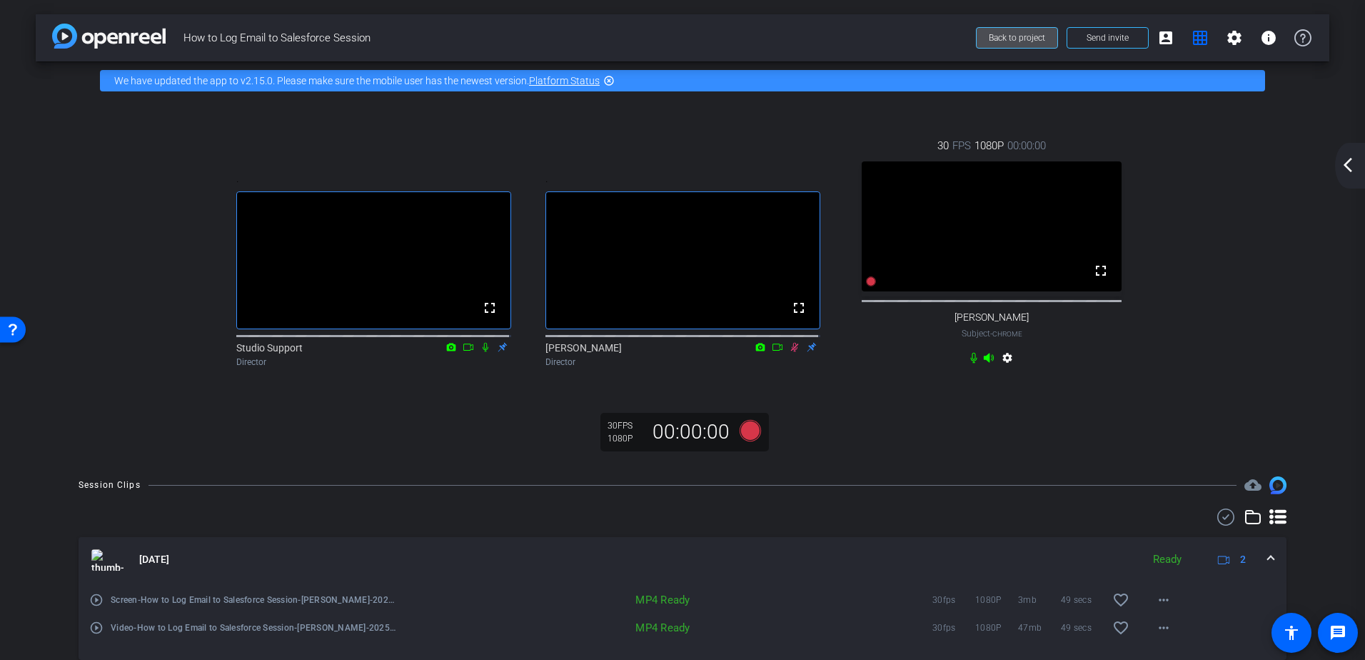
click at [1025, 38] on span "Back to project" at bounding box center [1017, 38] width 56 height 10
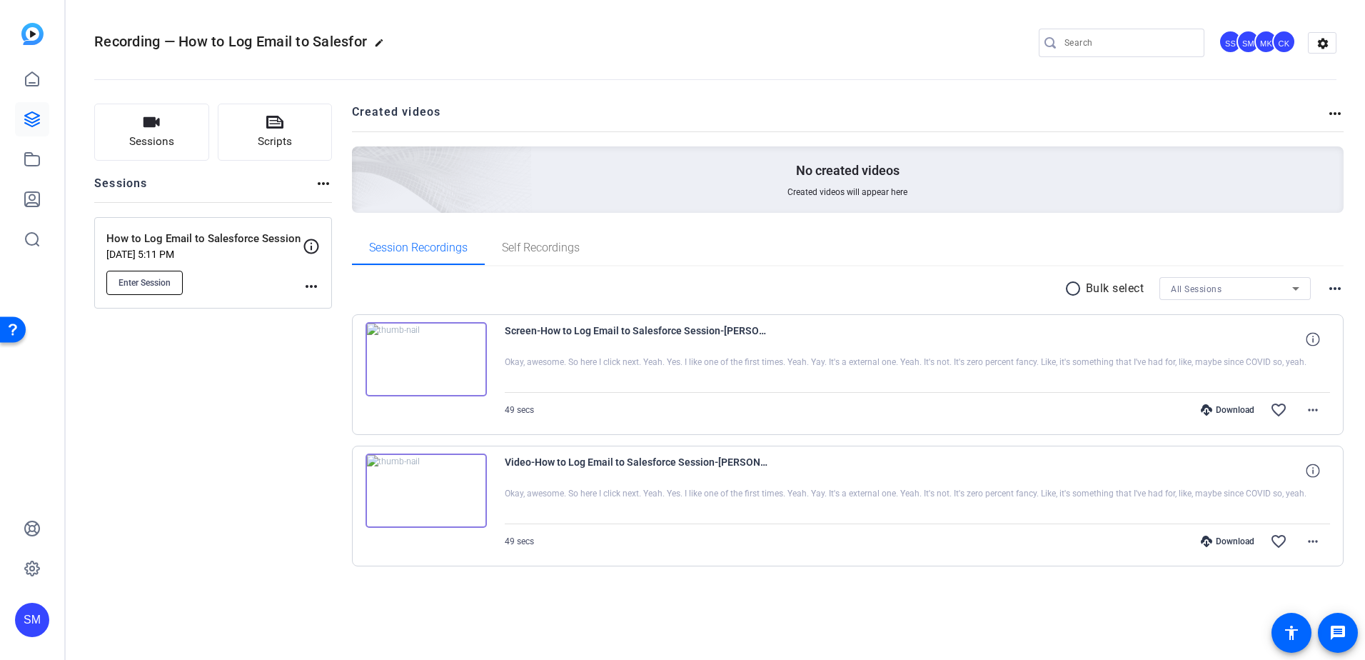
click at [163, 282] on span "Enter Session" at bounding box center [145, 282] width 52 height 11
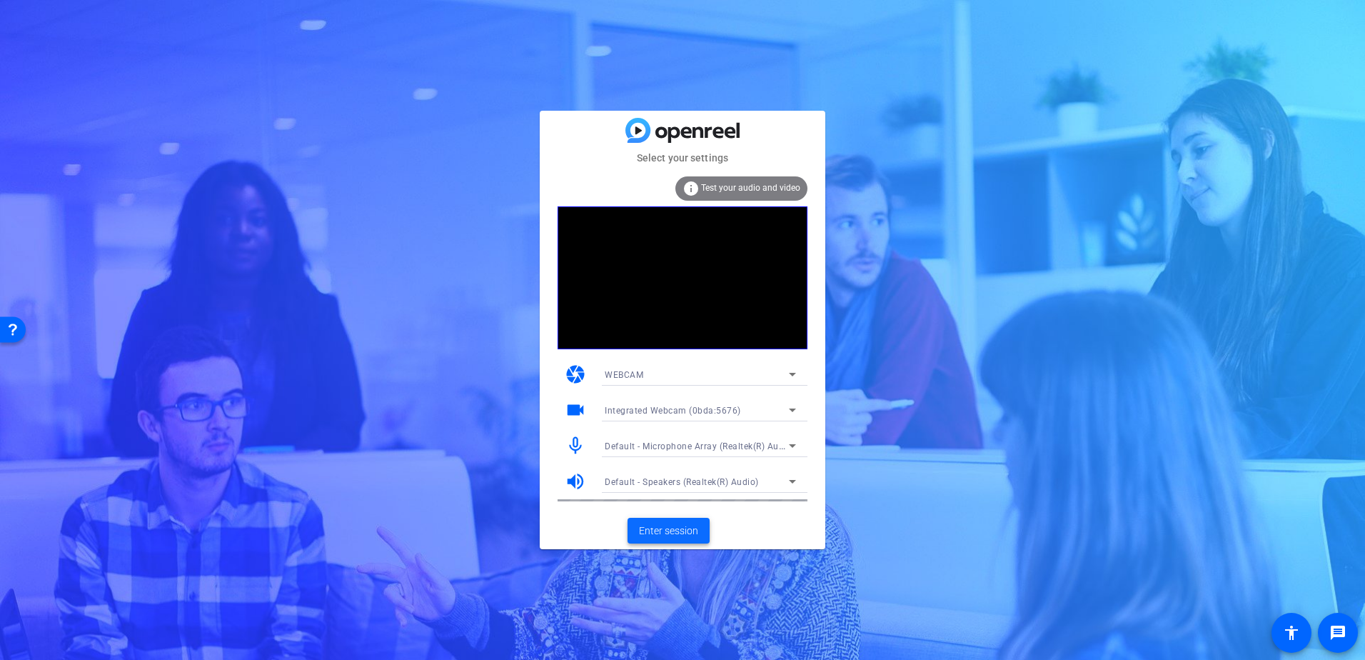
click at [680, 522] on span at bounding box center [669, 530] width 82 height 34
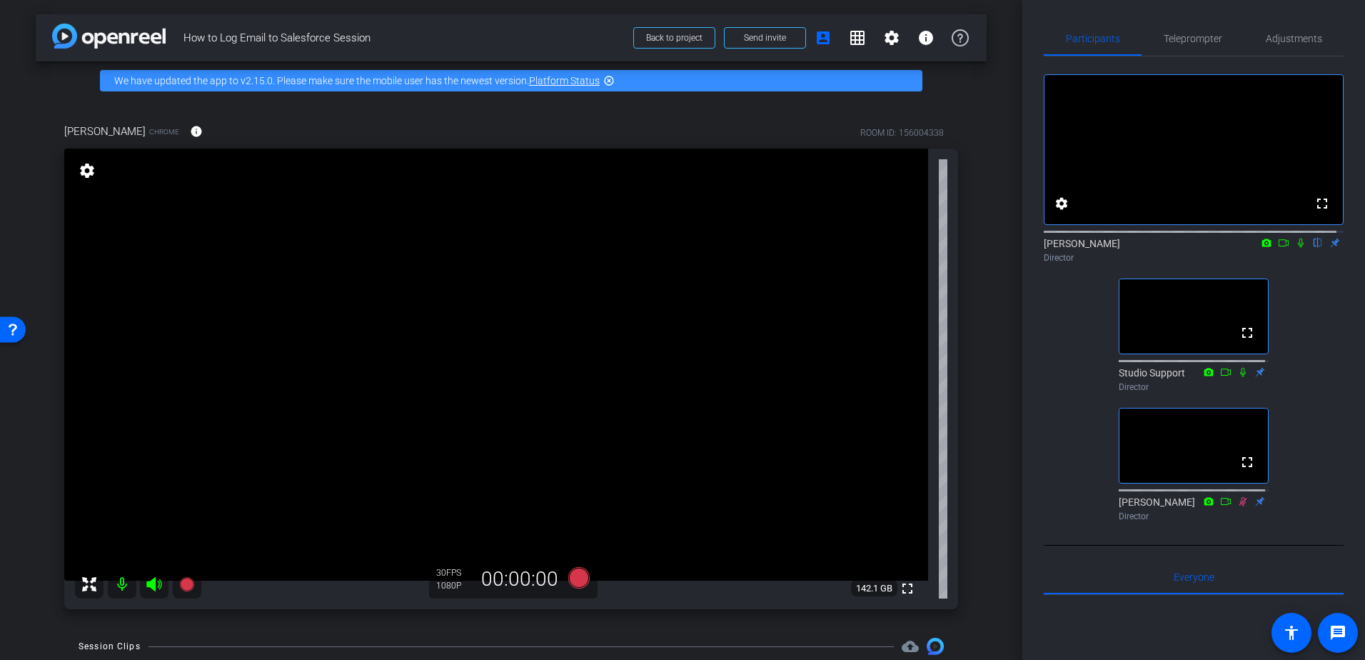
click at [127, 585] on mat-icon at bounding box center [122, 584] width 29 height 29
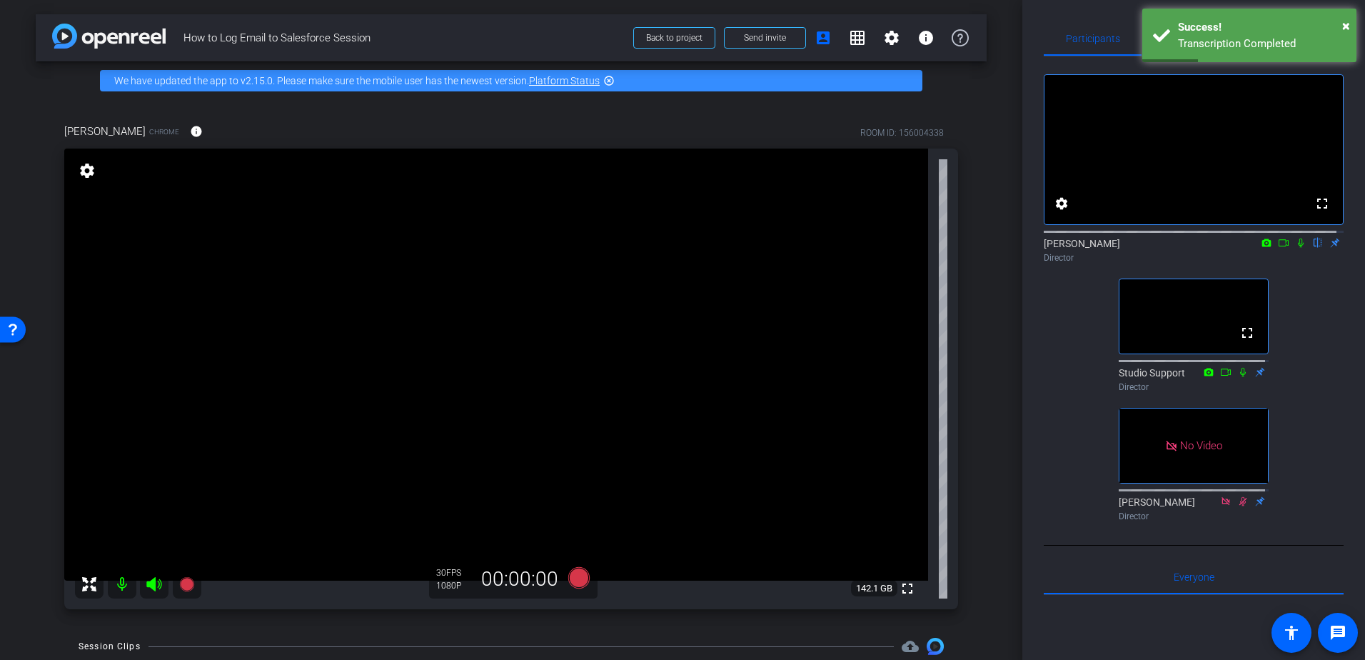
click at [1296, 248] on icon at bounding box center [1300, 243] width 11 height 10
click at [1297, 248] on icon at bounding box center [1301, 242] width 8 height 9
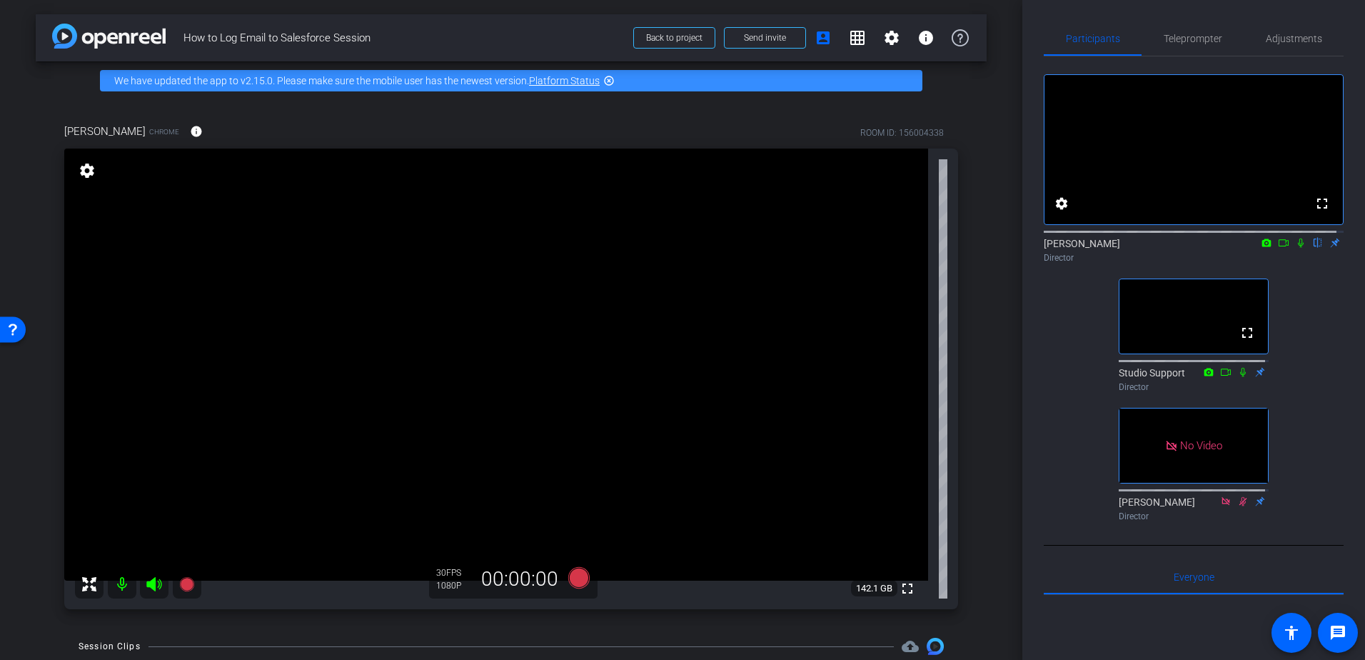
click at [1296, 248] on icon at bounding box center [1300, 243] width 11 height 10
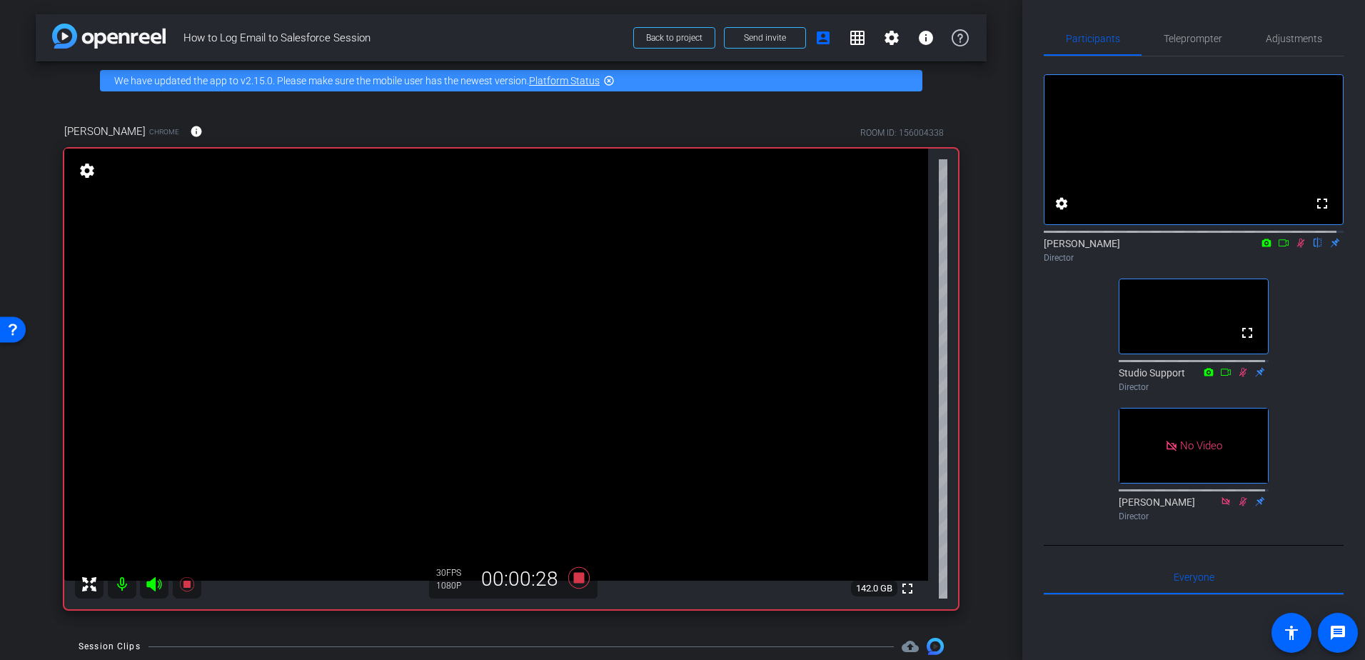
click at [1278, 248] on icon at bounding box center [1283, 243] width 11 height 10
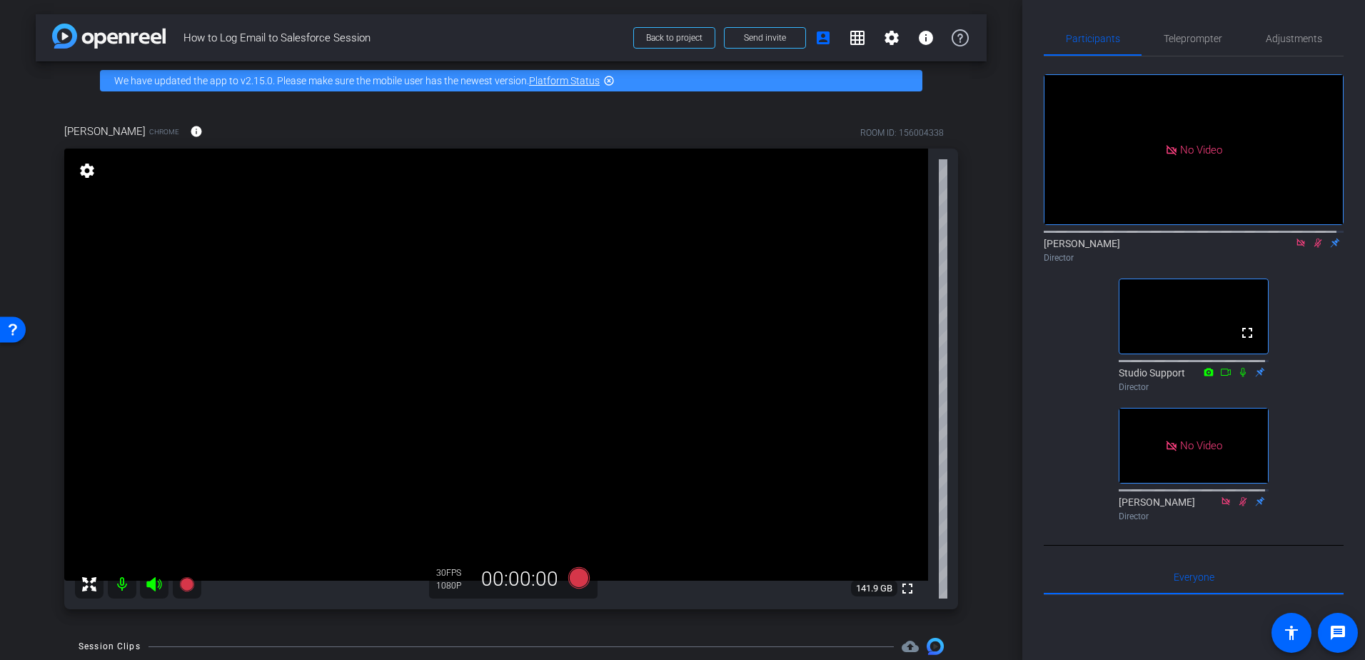
drag, startPoint x: 1314, startPoint y: 256, endPoint x: 1284, endPoint y: 378, distance: 125.9
click at [1314, 248] on icon at bounding box center [1317, 243] width 11 height 10
drag, startPoint x: 1313, startPoint y: 253, endPoint x: 1324, endPoint y: 298, distance: 46.4
click at [1313, 248] on icon at bounding box center [1317, 243] width 11 height 10
click at [1311, 264] on div "Sarah Misencik Director" at bounding box center [1194, 250] width 300 height 28
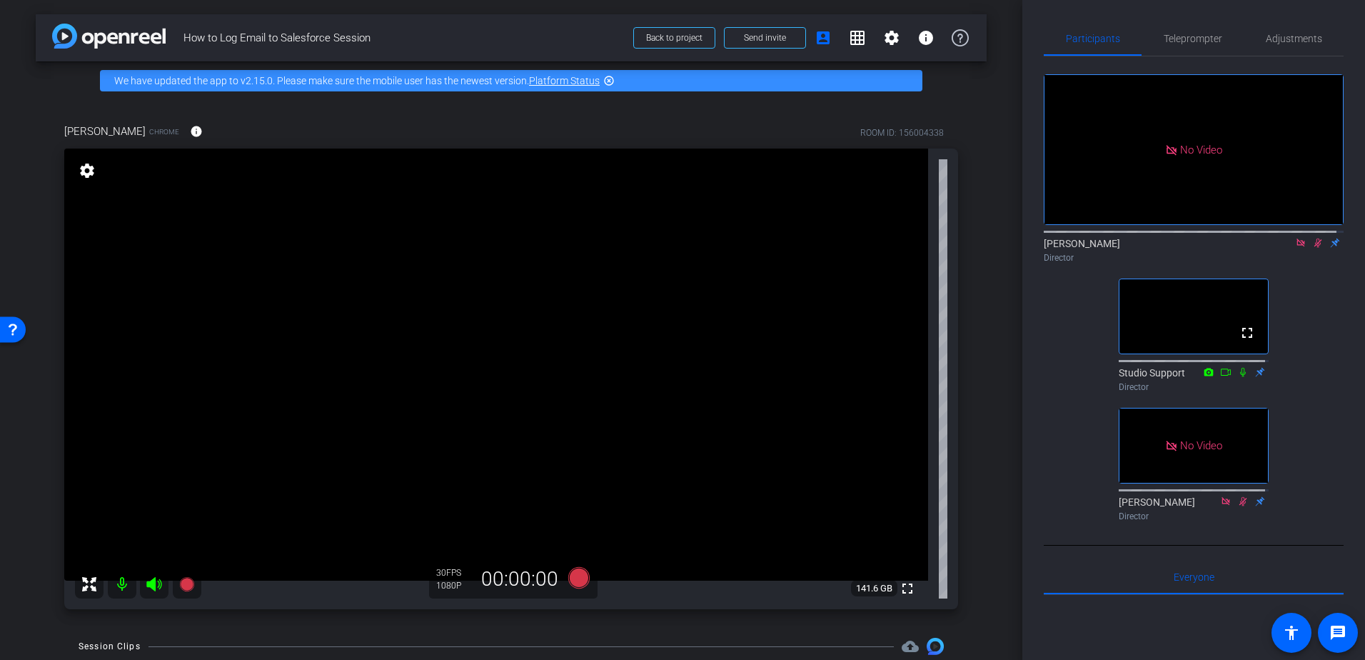
click at [1312, 248] on icon at bounding box center [1317, 243] width 11 height 10
